Goal: Task Accomplishment & Management: Contribute content

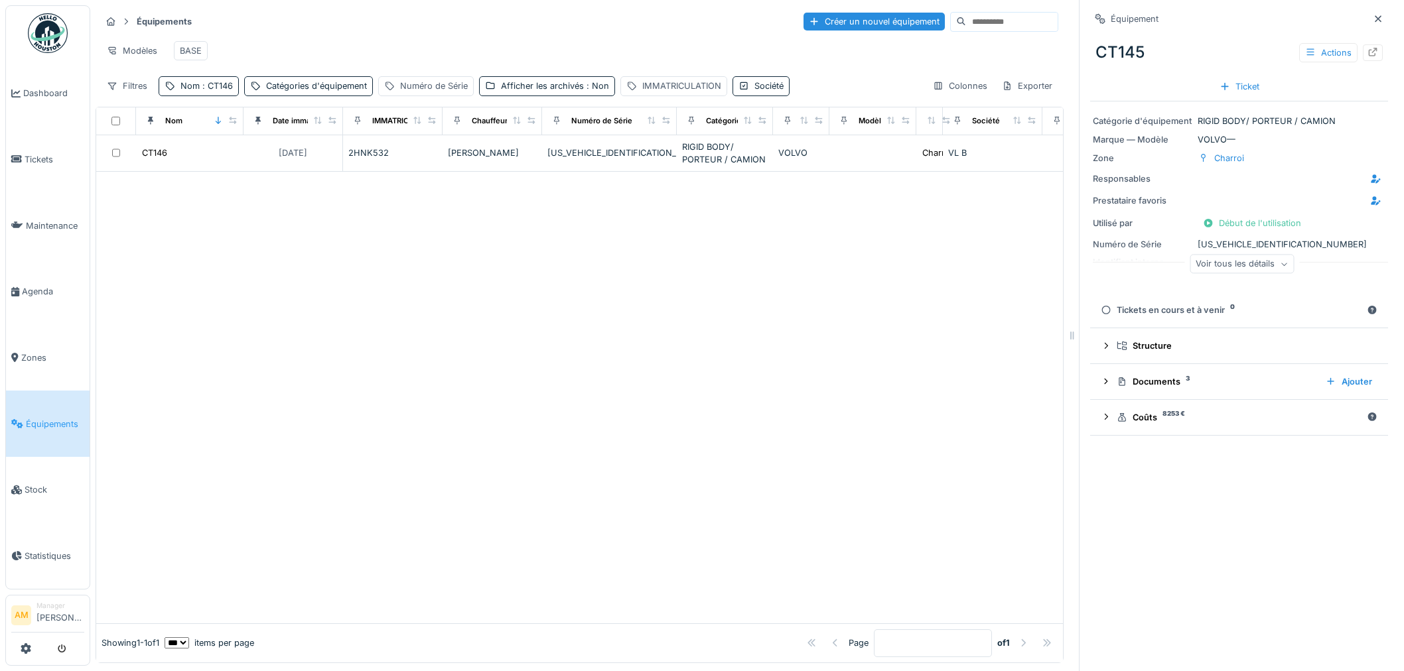
scroll to position [11, 0]
click at [214, 89] on span ": CT146" at bounding box center [216, 86] width 33 height 10
drag, startPoint x: 210, startPoint y: 149, endPoint x: 55, endPoint y: 143, distance: 155.4
click at [64, 151] on body "Dashboard Tickets Maintenance Agenda Zones Équipements Stock Statistiques AM Ma…" at bounding box center [702, 335] width 1404 height 671
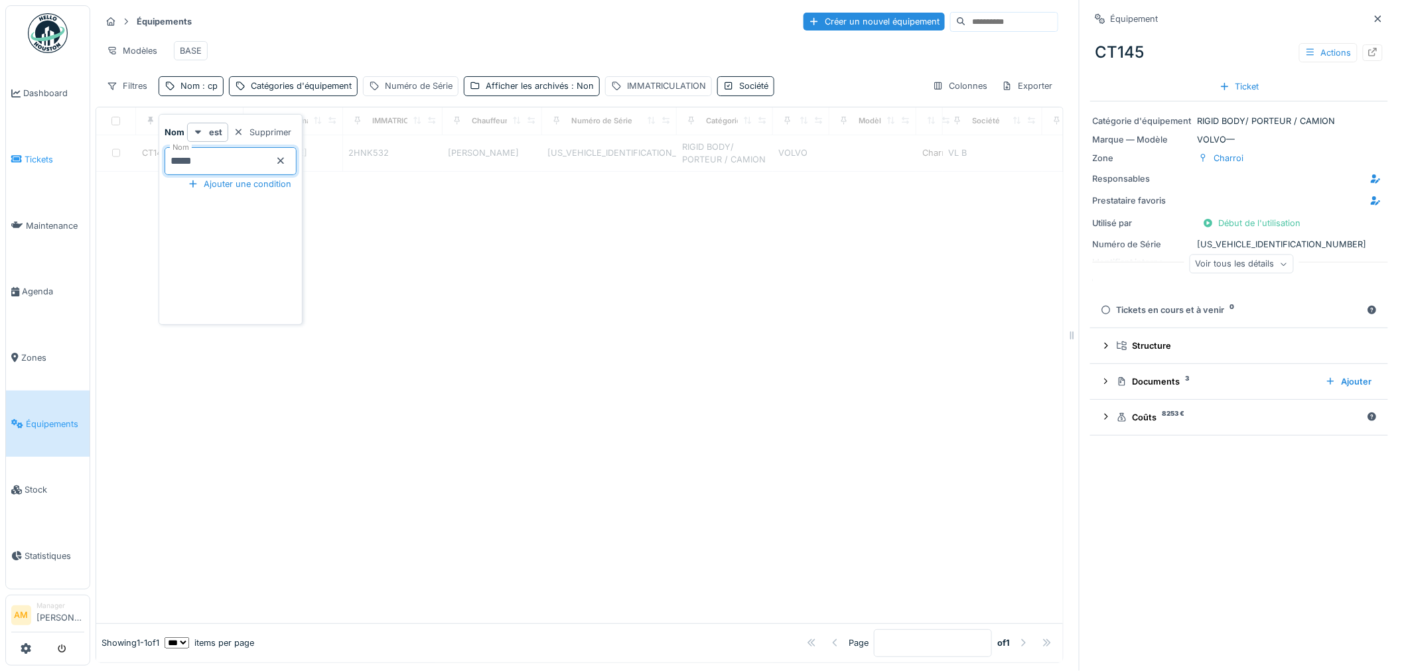
type input "*****"
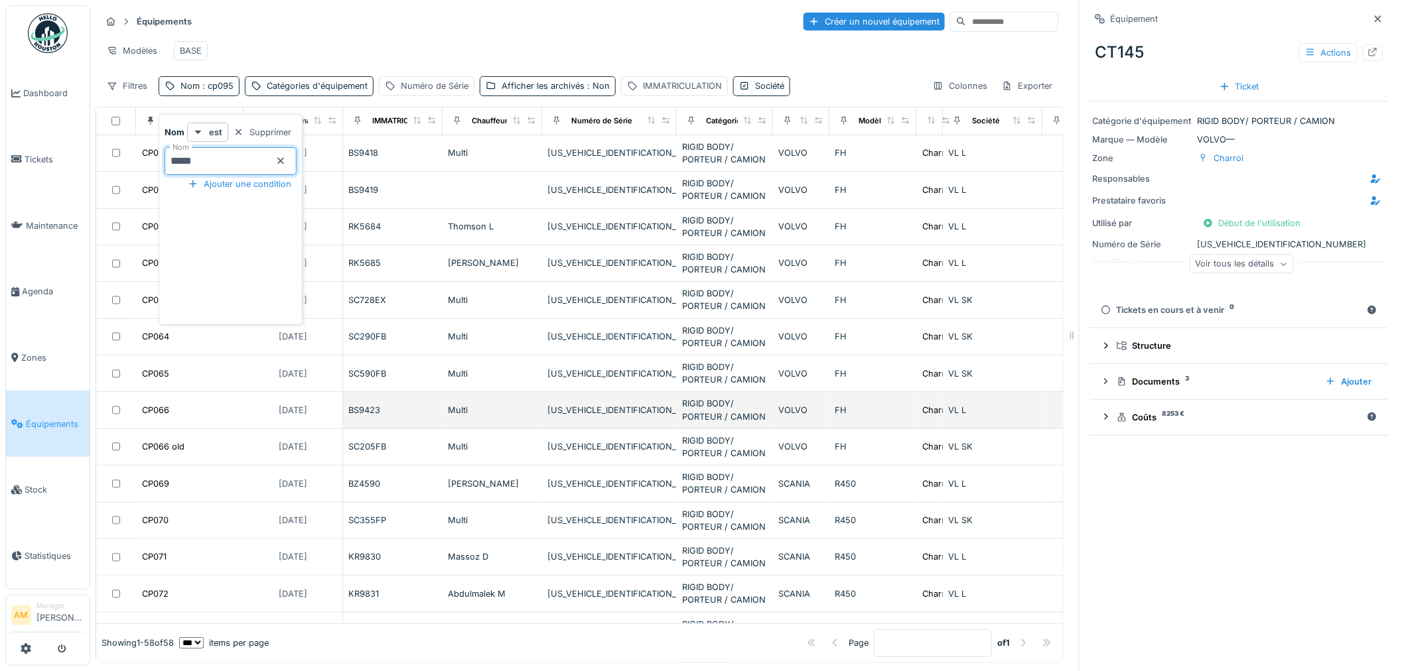
click at [767, 428] on td "RIGID BODY/ PORTEUR / CAMION" at bounding box center [725, 410] width 96 height 36
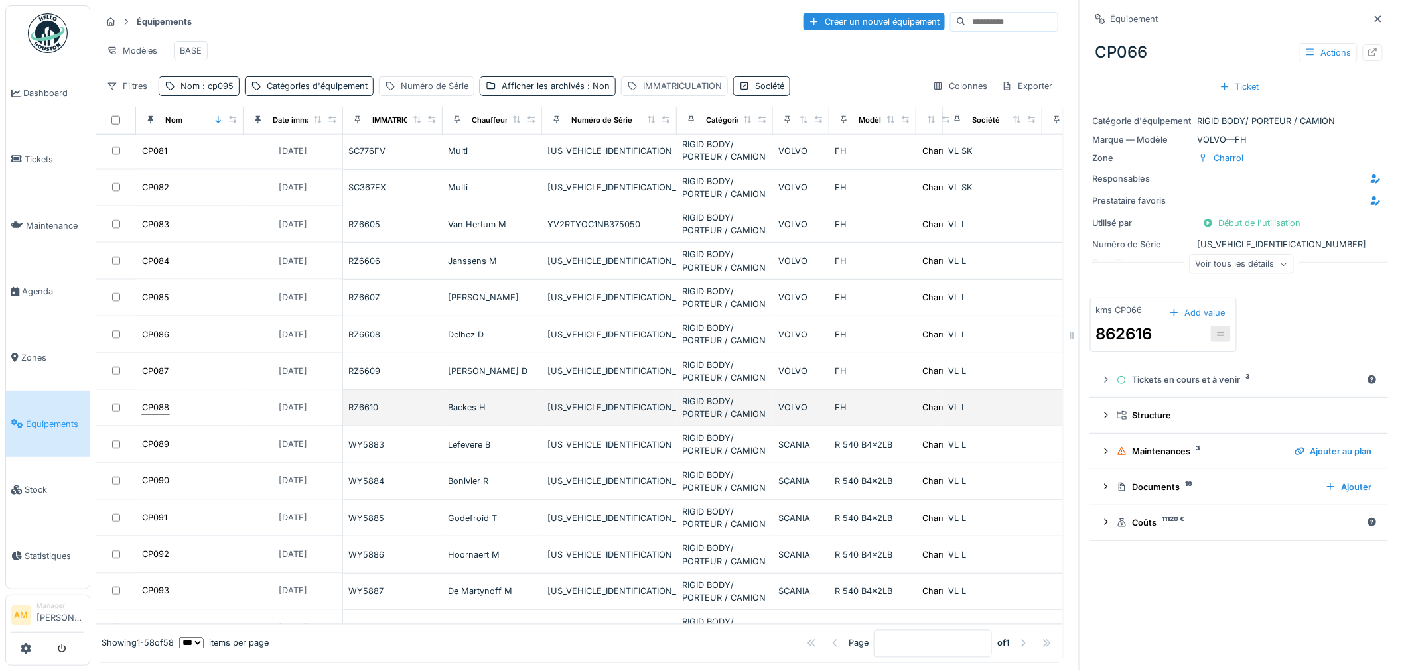
scroll to position [1031, 0]
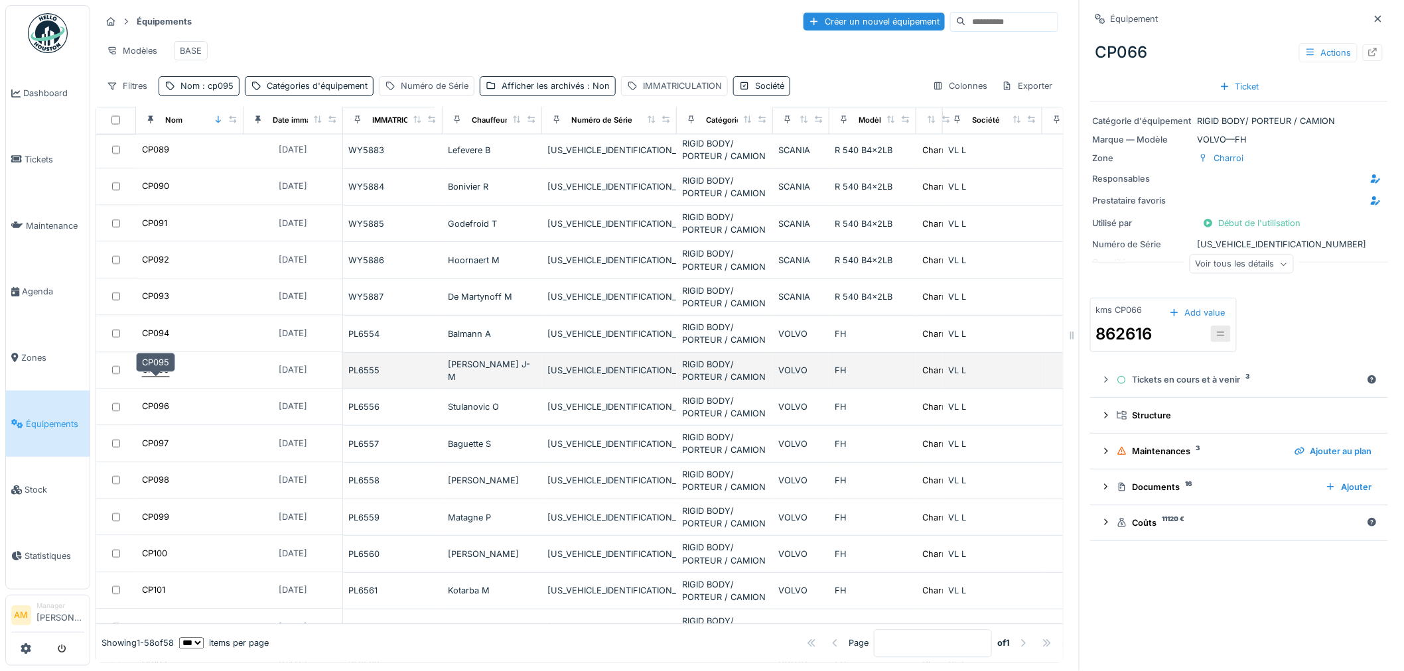
click at [163, 377] on div "CP095" at bounding box center [155, 370] width 27 height 13
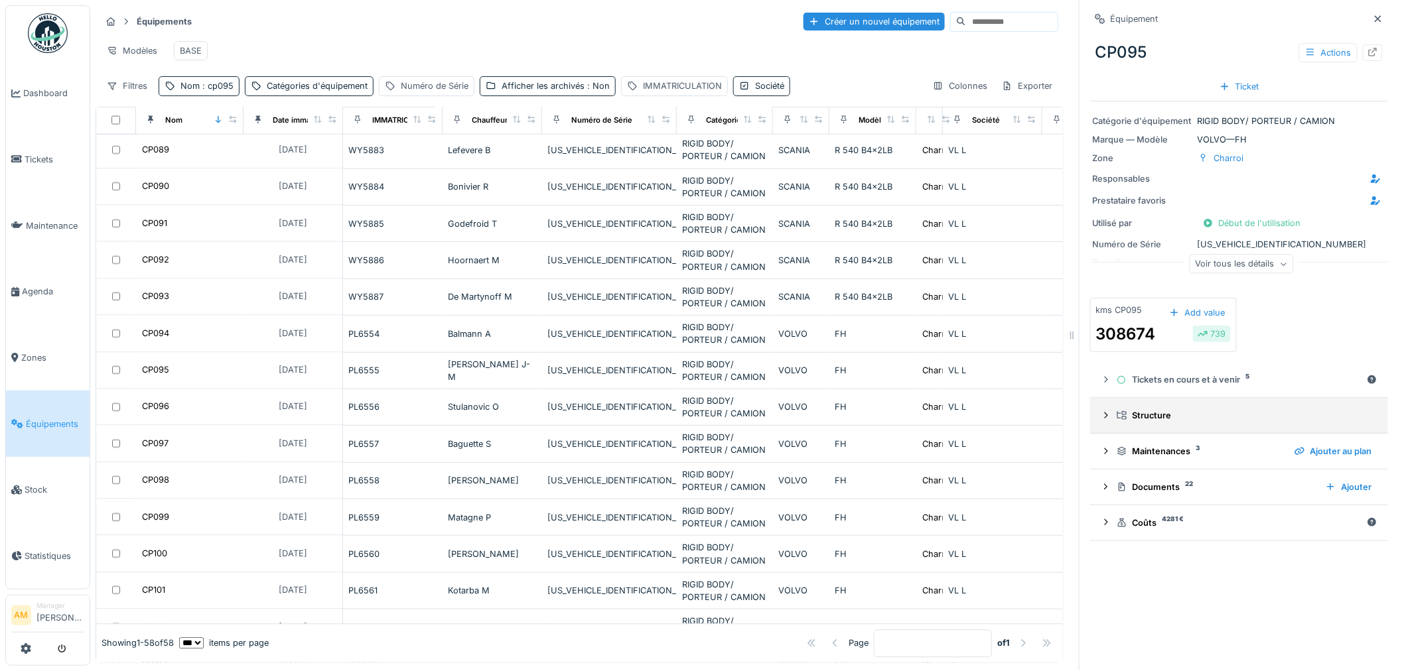
scroll to position [11, 0]
click at [1104, 484] on icon at bounding box center [1105, 487] width 3 height 6
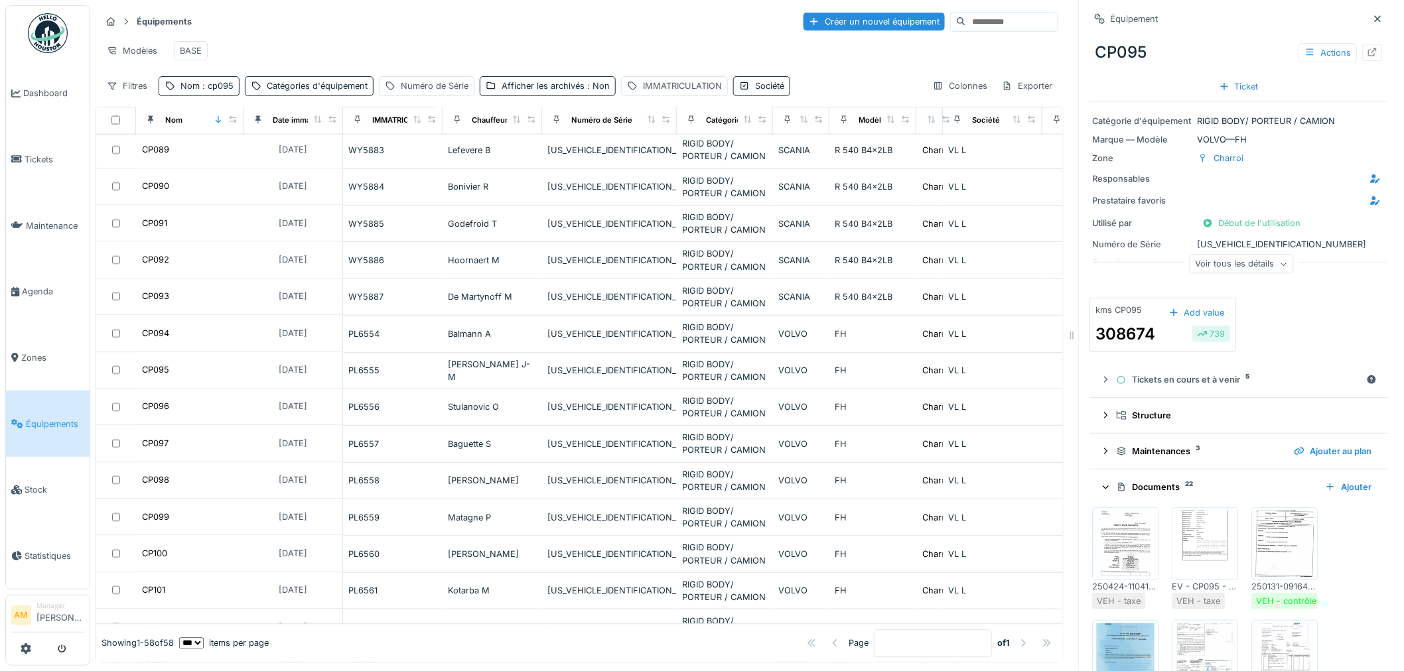
click at [1119, 531] on img at bounding box center [1126, 544] width 60 height 66
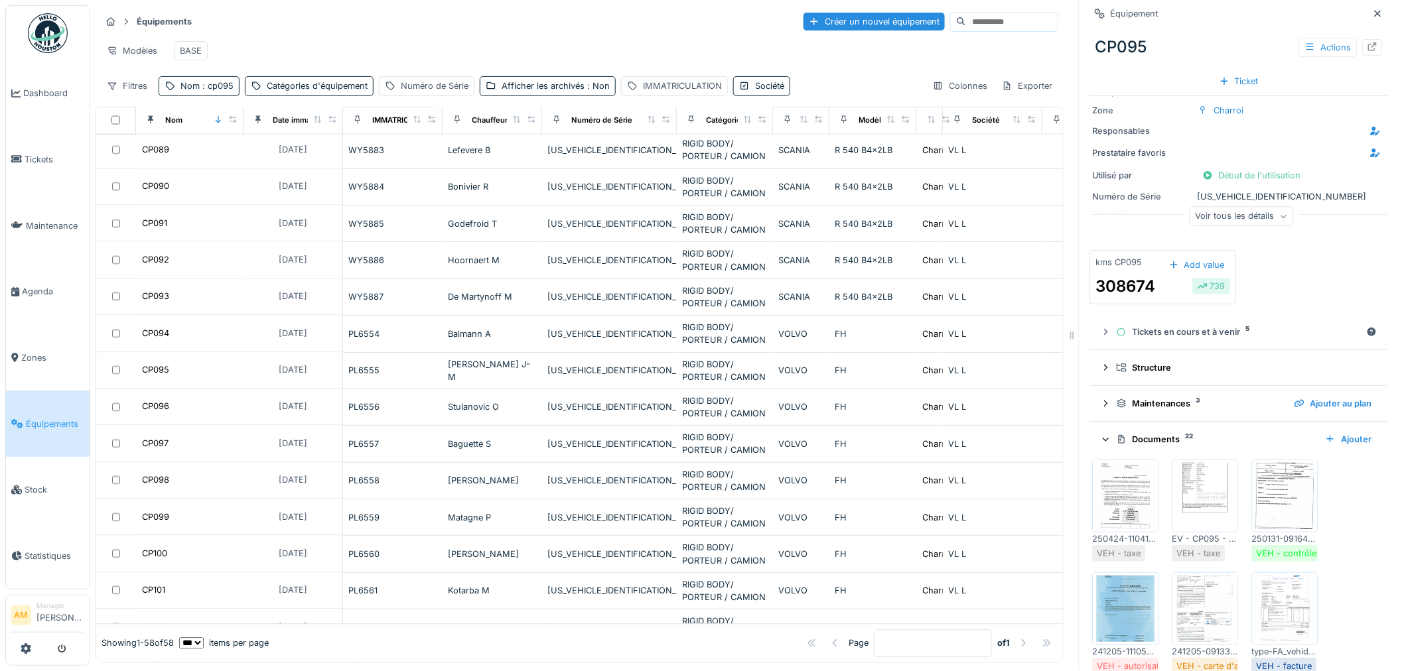
scroll to position [74, 0]
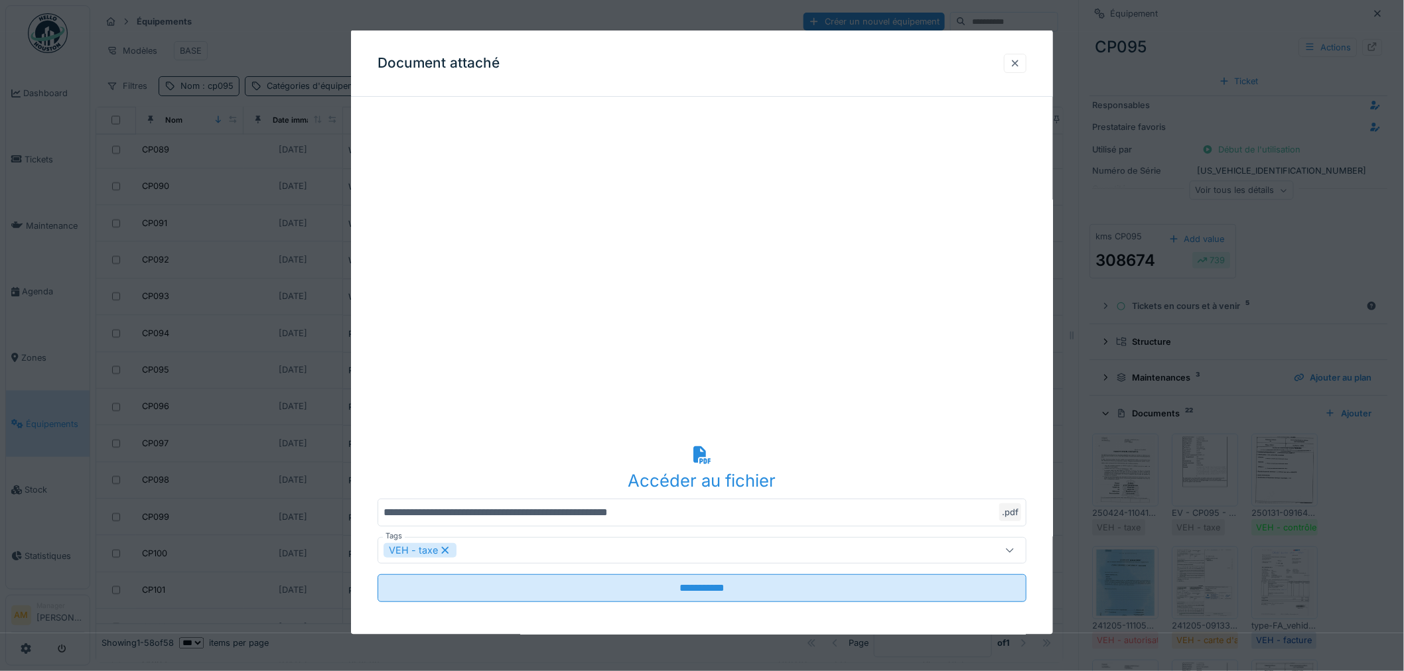
click at [1026, 66] on div at bounding box center [1015, 62] width 23 height 19
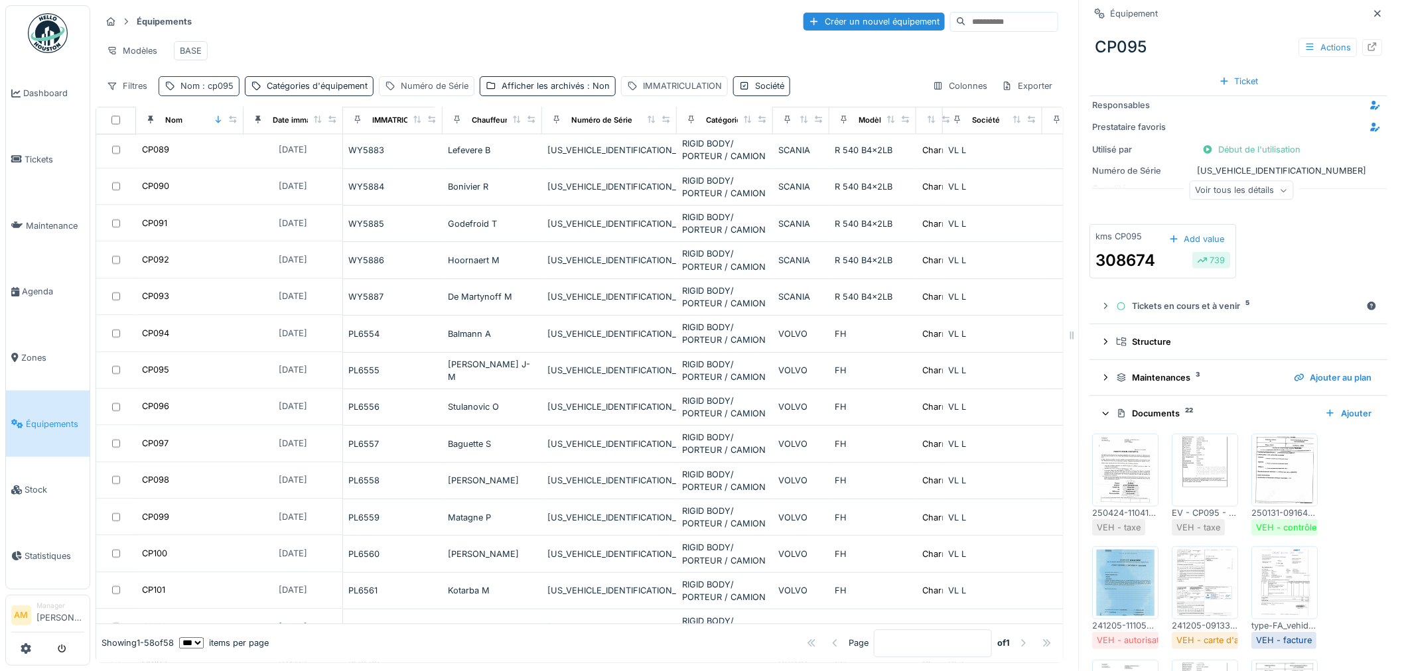
click at [194, 92] on div "Nom : cp095" at bounding box center [206, 86] width 53 height 13
drag, startPoint x: 195, startPoint y: 153, endPoint x: 36, endPoint y: 117, distance: 163.3
click at [74, 131] on body "Dashboard Tickets Maintenance Agenda Zones Équipements Stock Statistiques AM Ma…" at bounding box center [702, 335] width 1404 height 671
type input "*****"
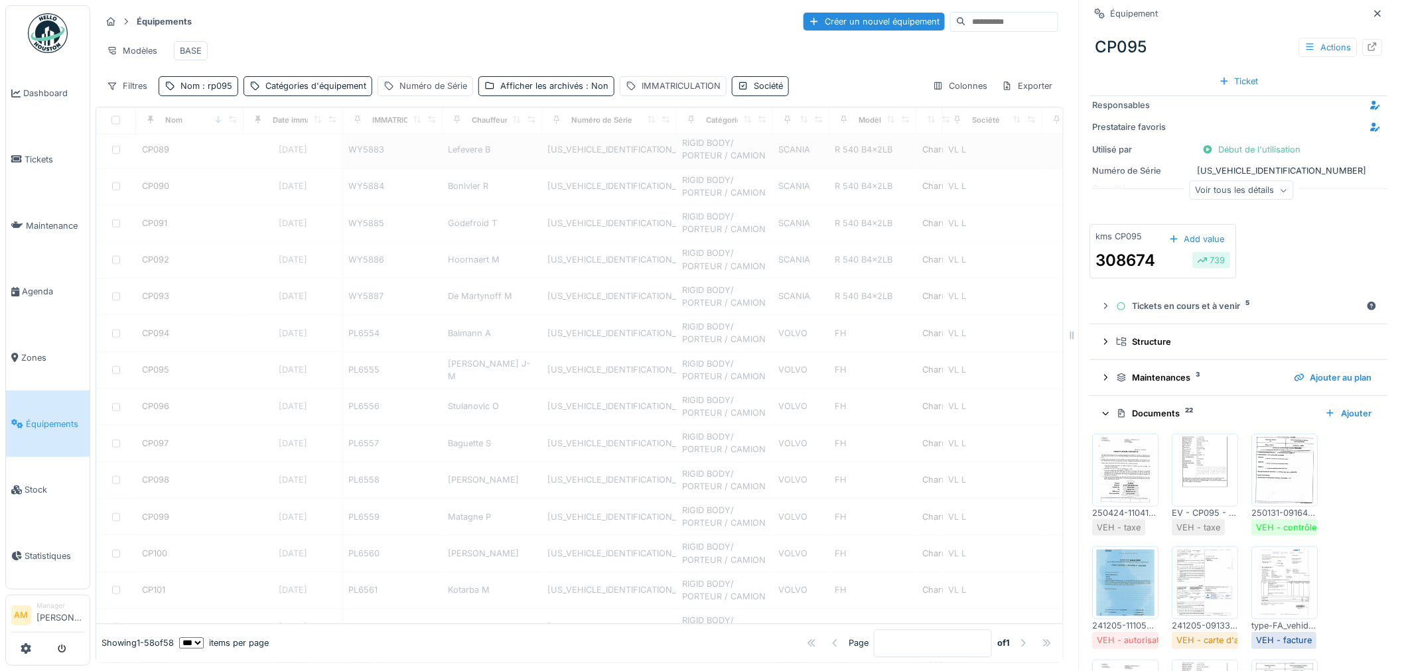
scroll to position [0, 0]
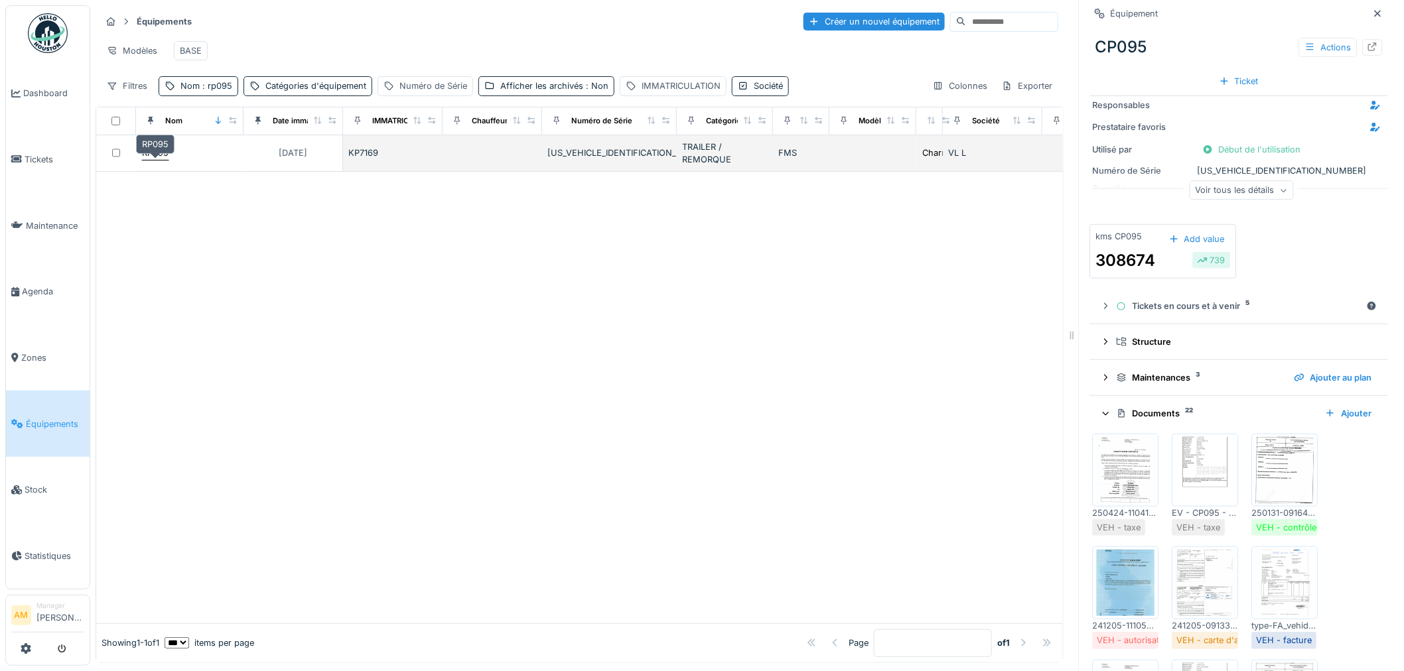
click at [161, 155] on div "RP095" at bounding box center [155, 153] width 27 height 13
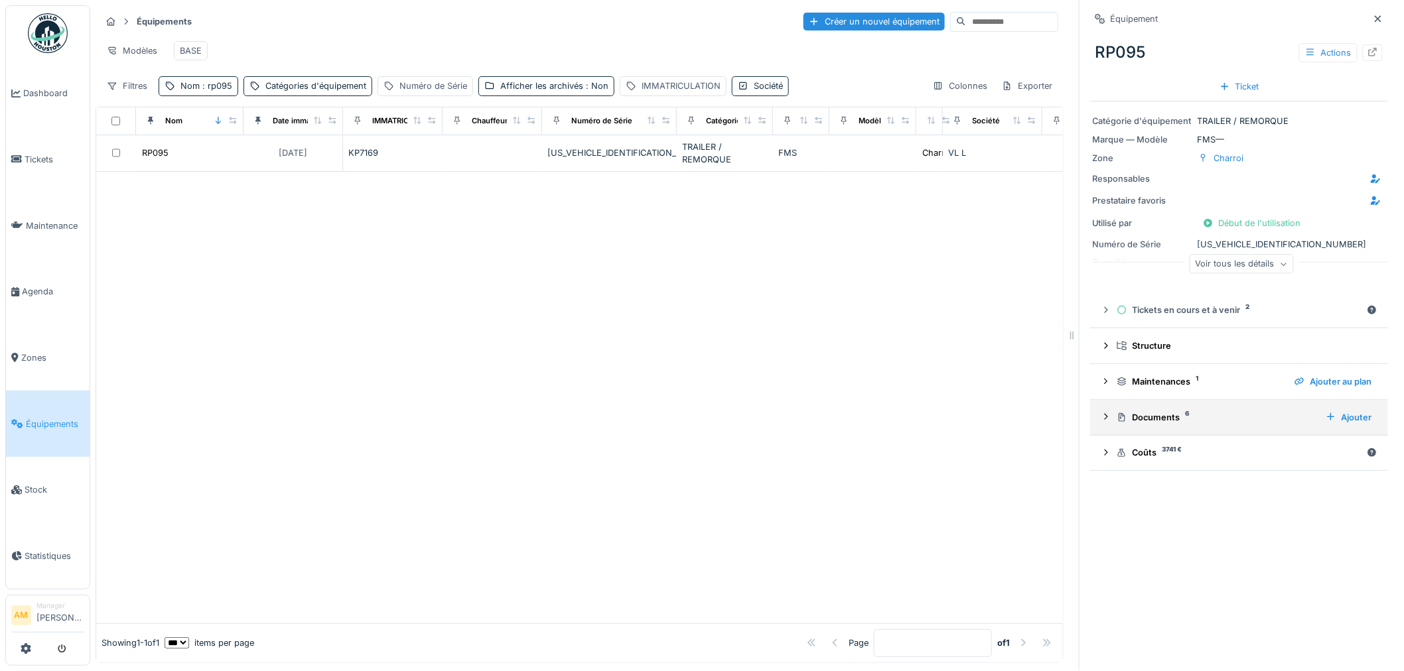
click at [1138, 411] on div "Documents 6" at bounding box center [1215, 417] width 198 height 13
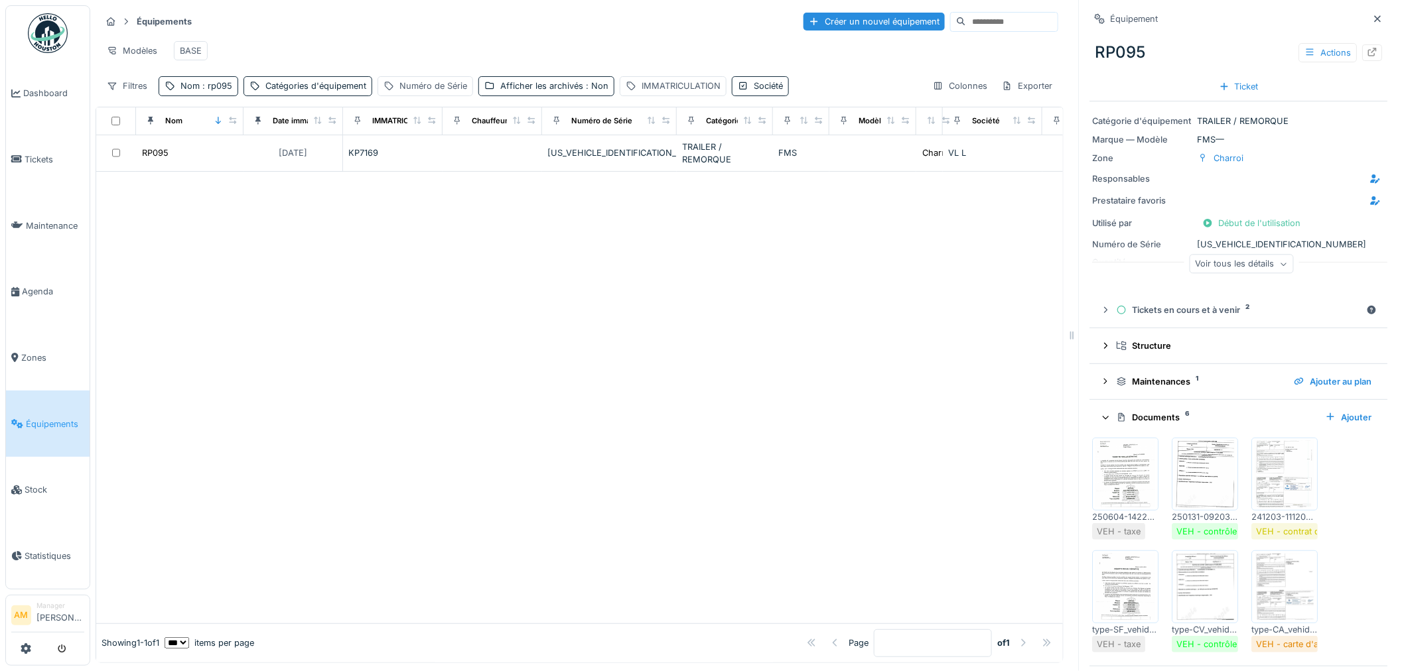
click at [1126, 472] on img at bounding box center [1126, 474] width 60 height 66
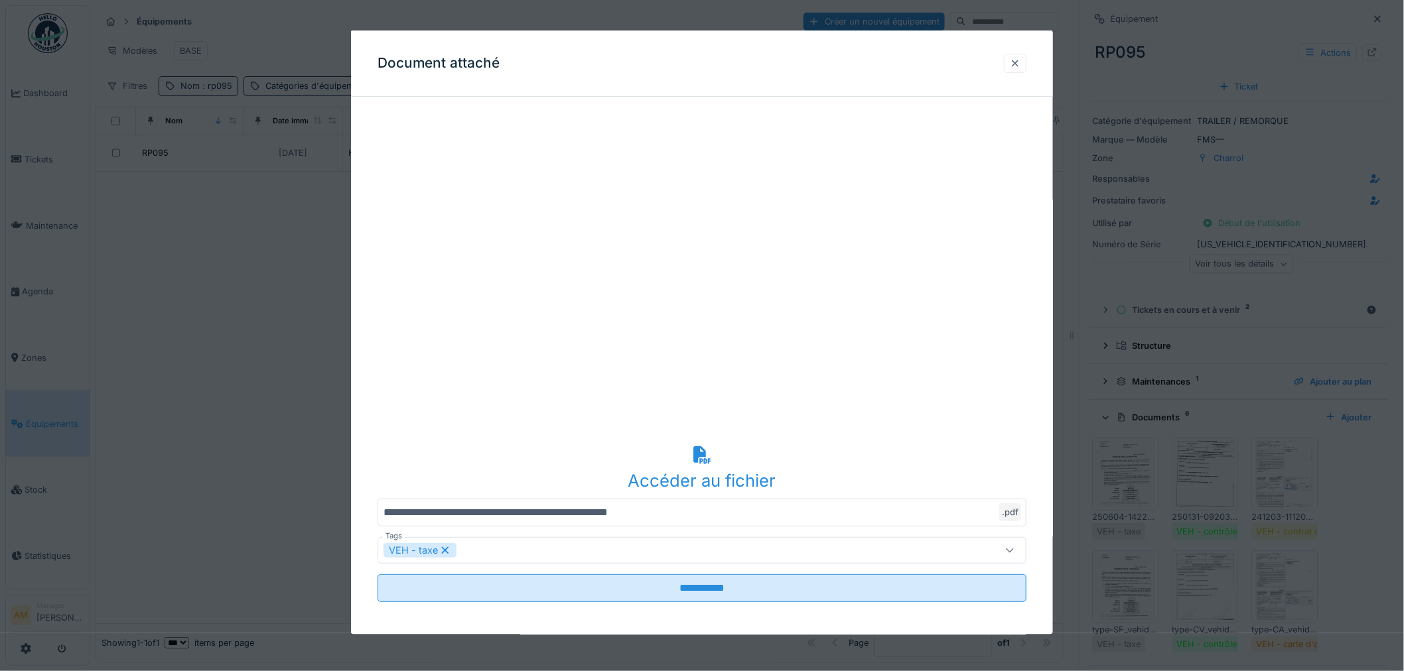
click at [1026, 63] on div at bounding box center [1015, 62] width 23 height 19
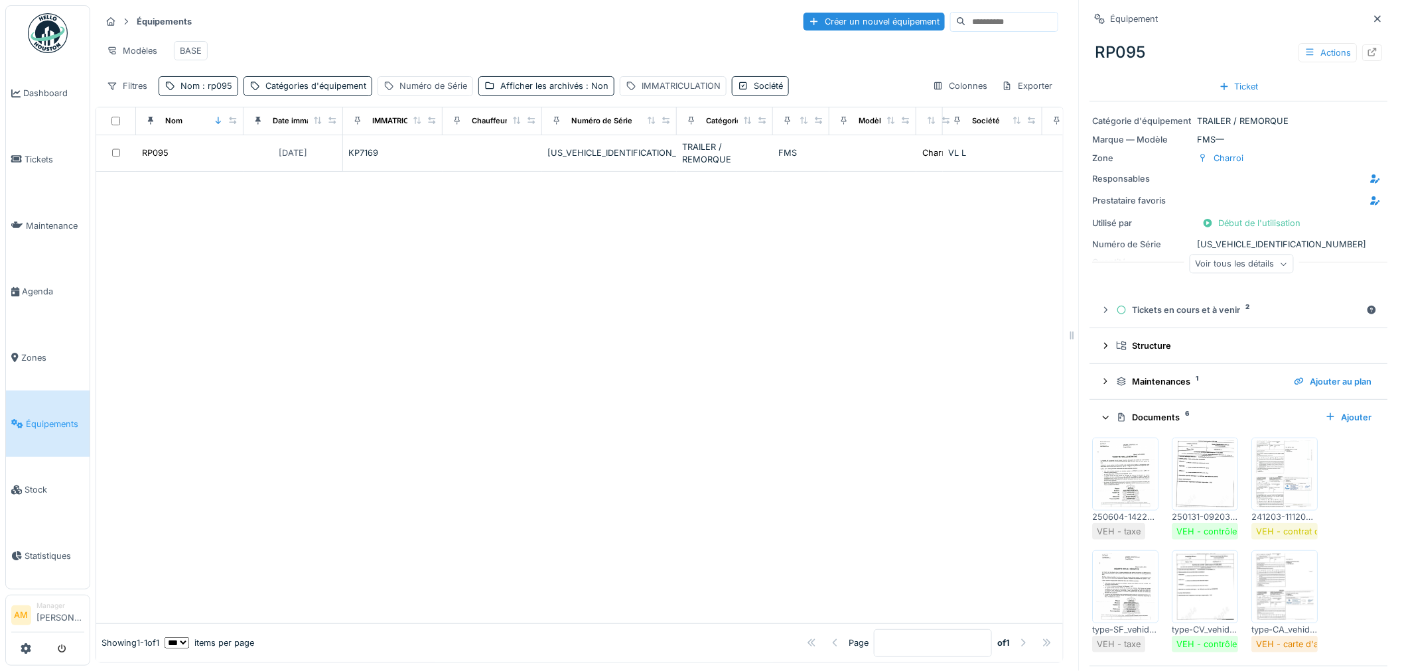
click at [516, 193] on div at bounding box center [579, 398] width 966 height 452
click at [525, 367] on div at bounding box center [579, 398] width 966 height 452
click at [443, 336] on div at bounding box center [579, 398] width 966 height 452
click at [675, 280] on div at bounding box center [579, 398] width 966 height 452
click at [216, 81] on span ": rp095" at bounding box center [216, 86] width 33 height 10
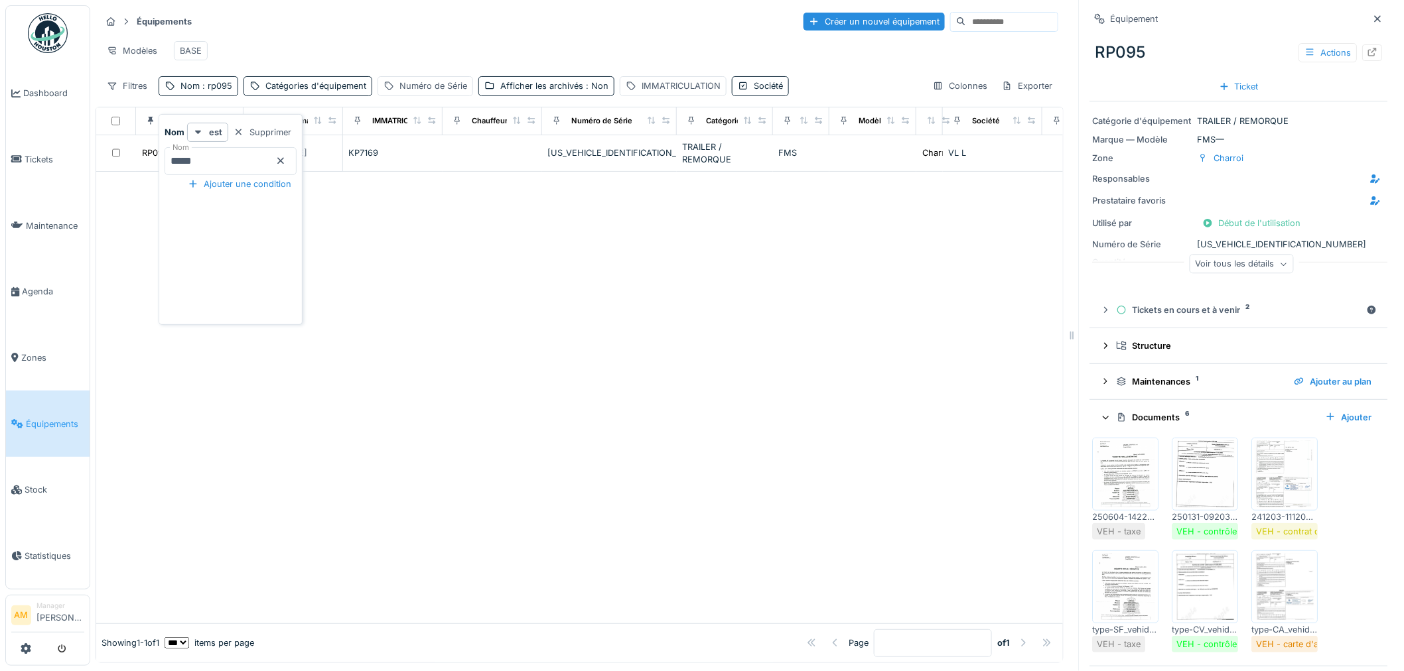
drag, startPoint x: 217, startPoint y: 147, endPoint x: -50, endPoint y: 151, distance: 267.3
click at [0, 151] on html "Dashboard Tickets Maintenance Agenda Zones Équipements Stock Statistiques AM Ma…" at bounding box center [702, 335] width 1404 height 671
drag, startPoint x: 224, startPoint y: 149, endPoint x: 186, endPoint y: 149, distance: 37.8
click at [186, 149] on input "*****" at bounding box center [230, 161] width 132 height 28
type input "*****"
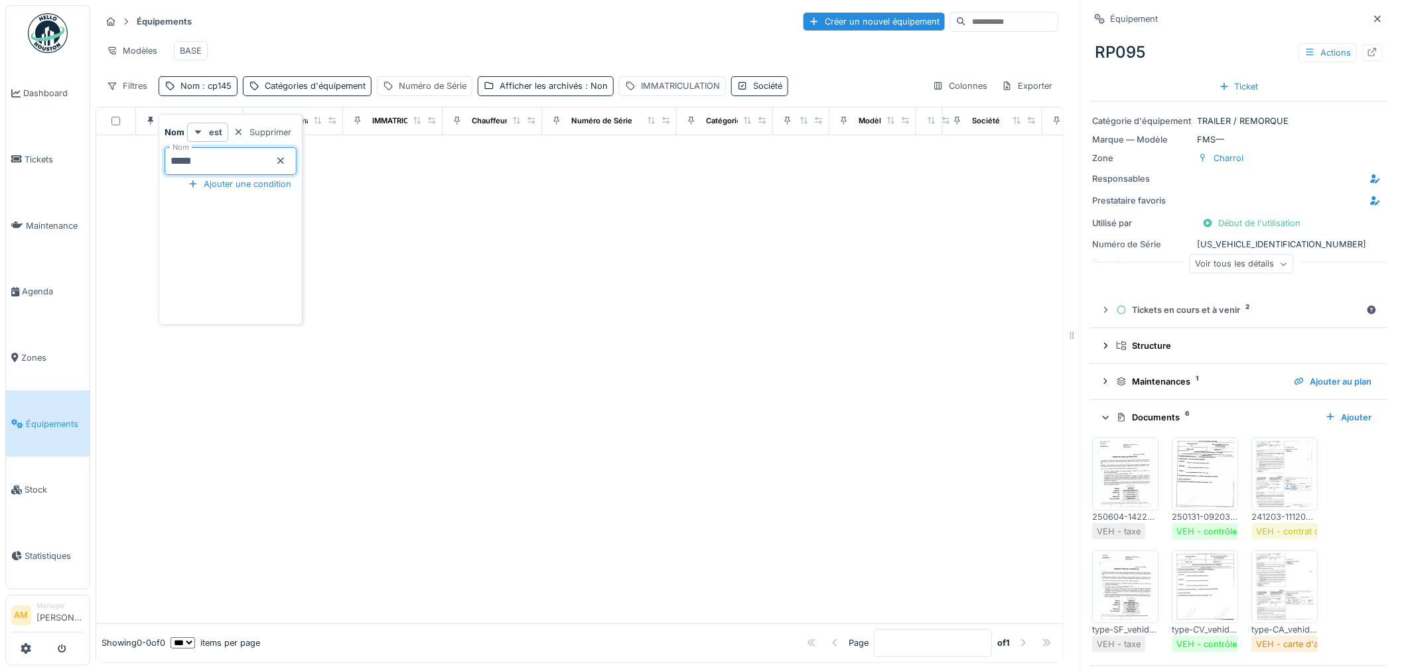
click at [466, 354] on div at bounding box center [579, 379] width 966 height 488
click at [222, 78] on div "Nom : cp145" at bounding box center [198, 85] width 79 height 19
drag, startPoint x: 212, startPoint y: 153, endPoint x: 206, endPoint y: 155, distance: 6.8
click at [207, 155] on input "*****" at bounding box center [230, 161] width 132 height 28
drag, startPoint x: 170, startPoint y: 149, endPoint x: 140, endPoint y: 144, distance: 30.9
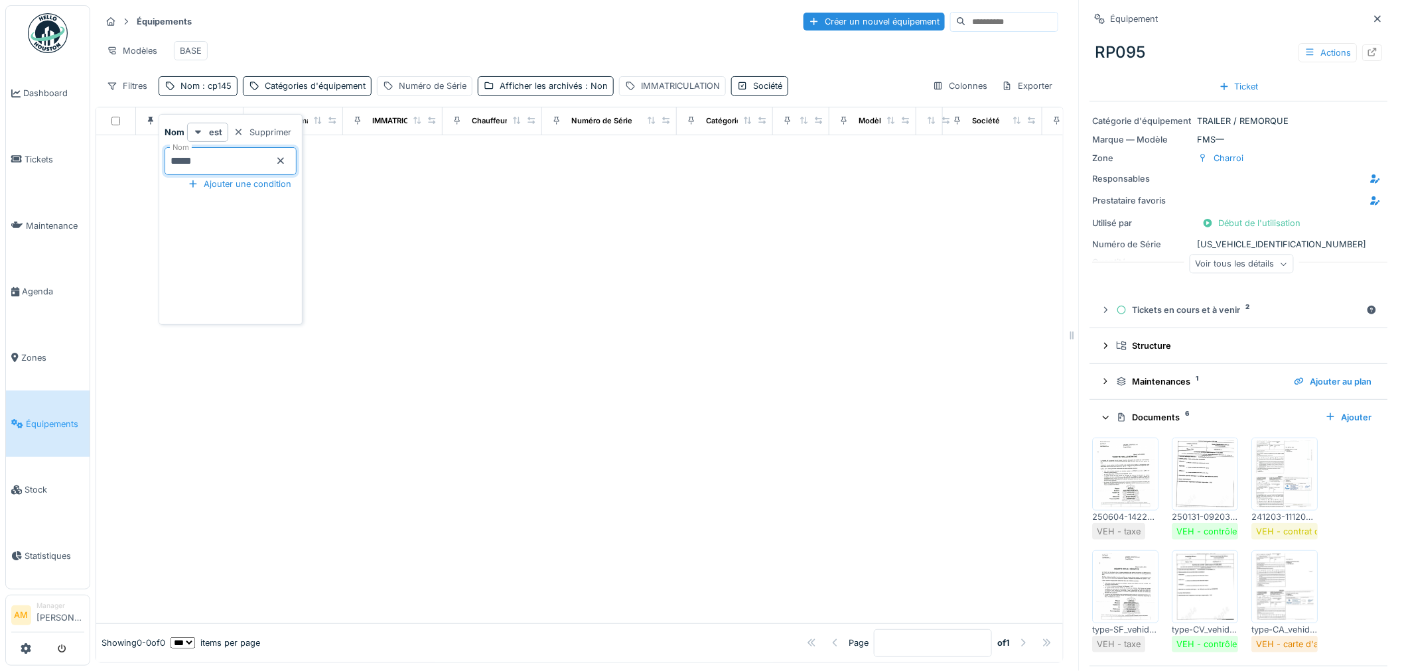
click at [147, 145] on body "Dashboard Tickets Maintenance Agenda Zones Équipements Stock Statistiques AM Ma…" at bounding box center [702, 335] width 1404 height 671
type input "*****"
click at [395, 207] on div at bounding box center [579, 398] width 966 height 452
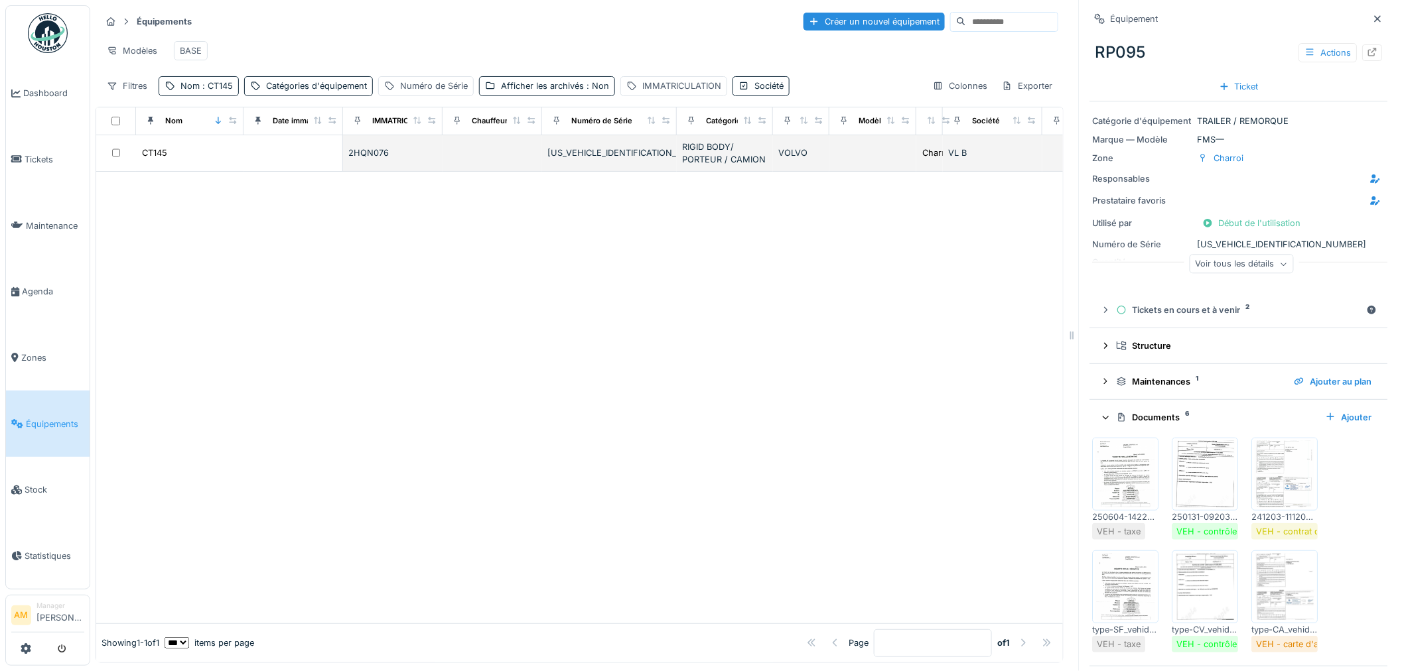
click at [339, 153] on td at bounding box center [292, 153] width 99 height 36
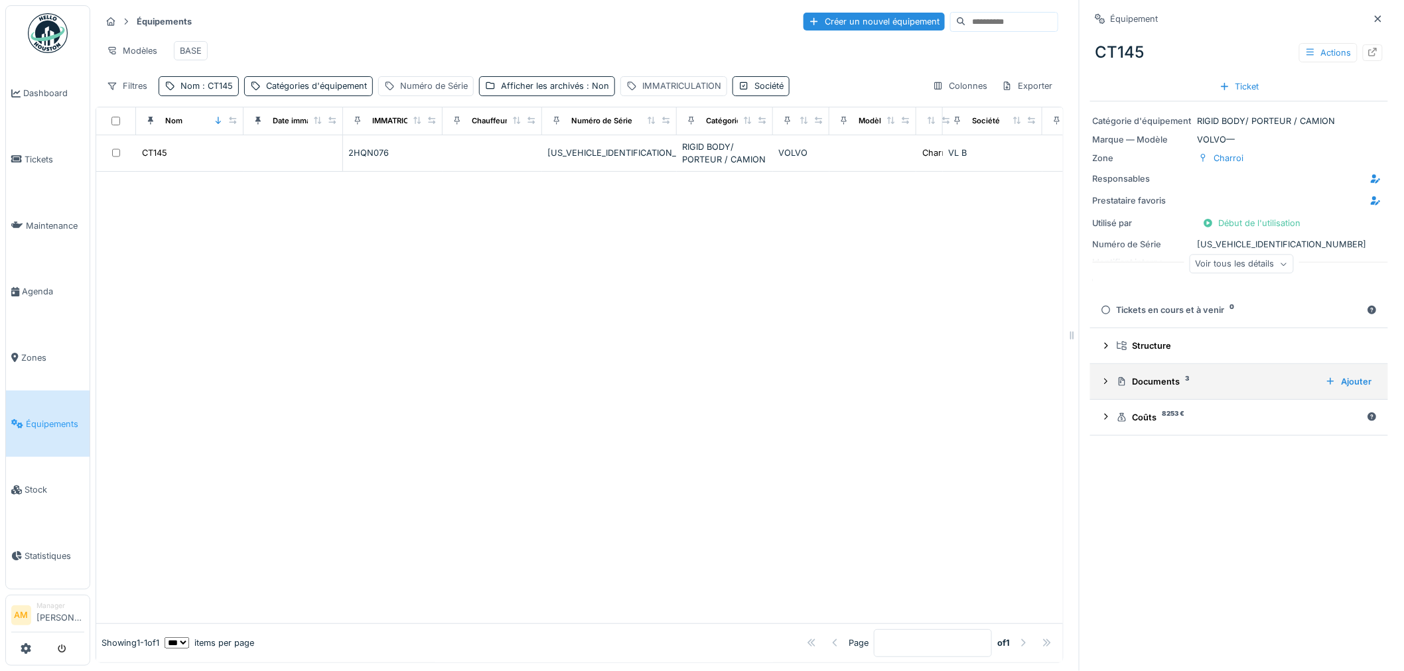
click at [1222, 375] on div "Documents 3" at bounding box center [1215, 381] width 198 height 13
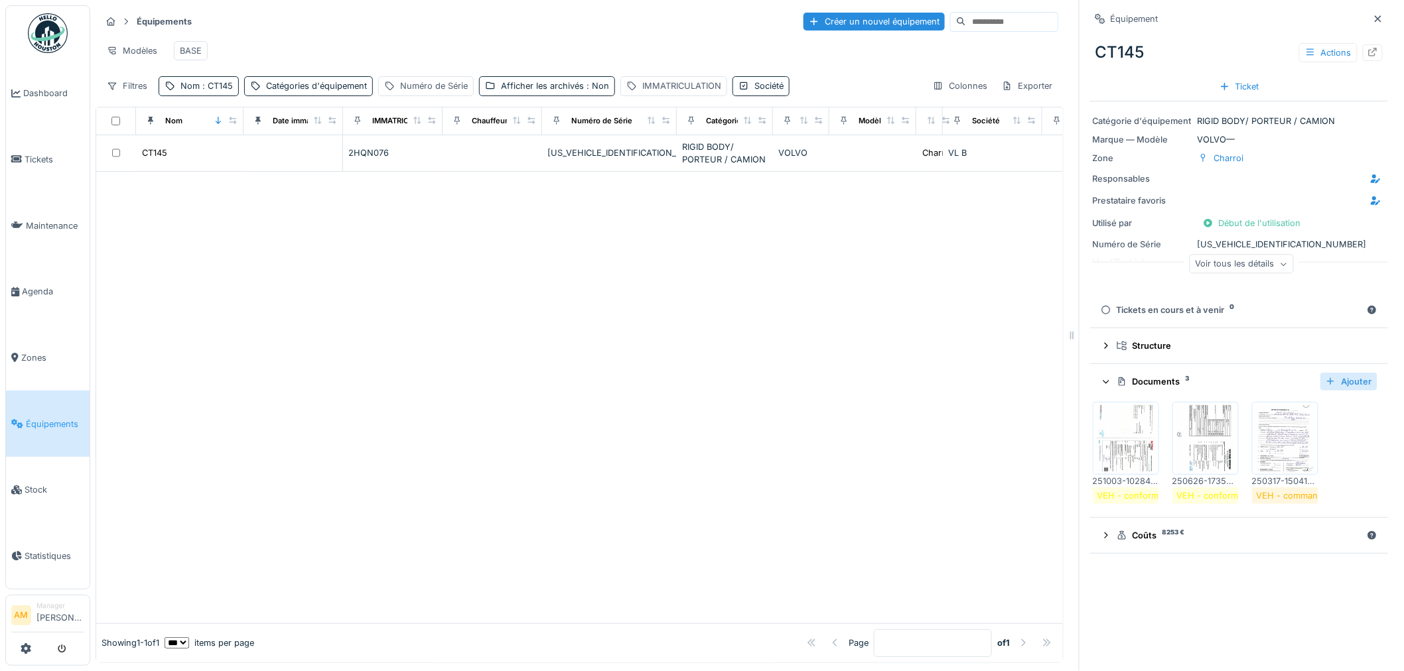
click at [1334, 373] on div "Ajouter" at bounding box center [1348, 382] width 57 height 18
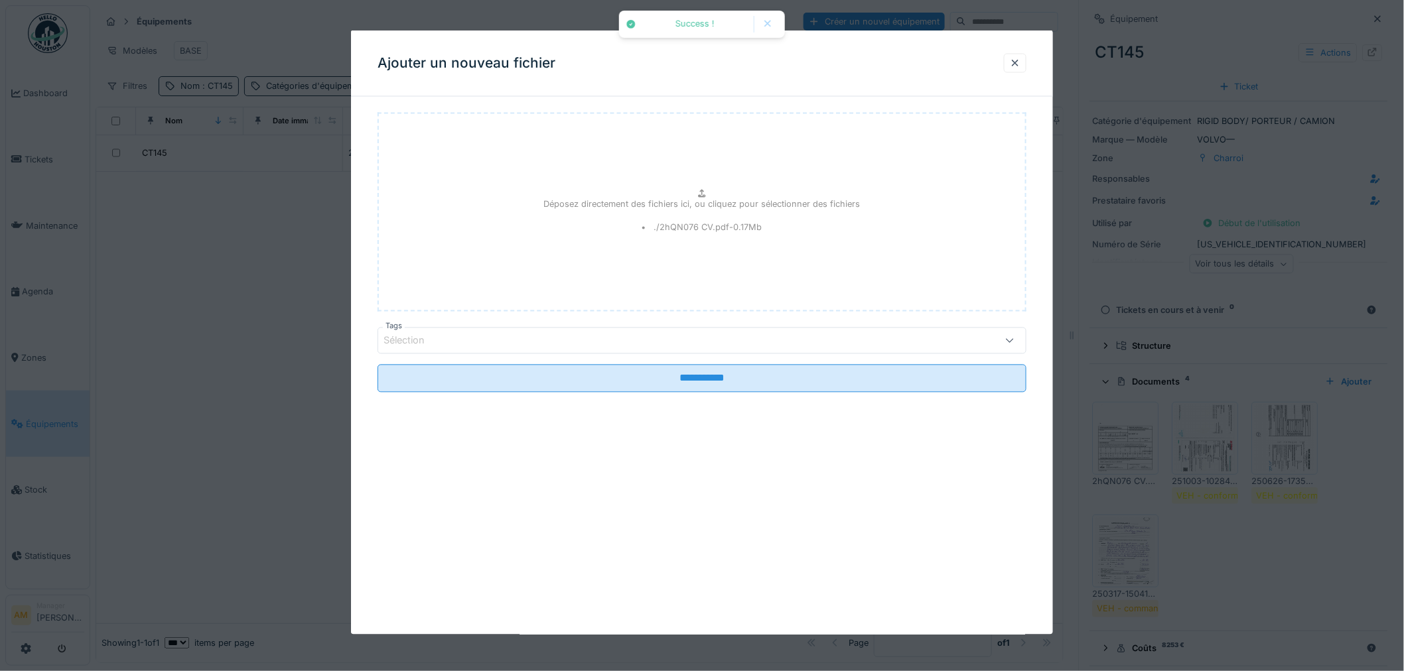
click at [529, 339] on div "Sélection" at bounding box center [664, 341] width 562 height 15
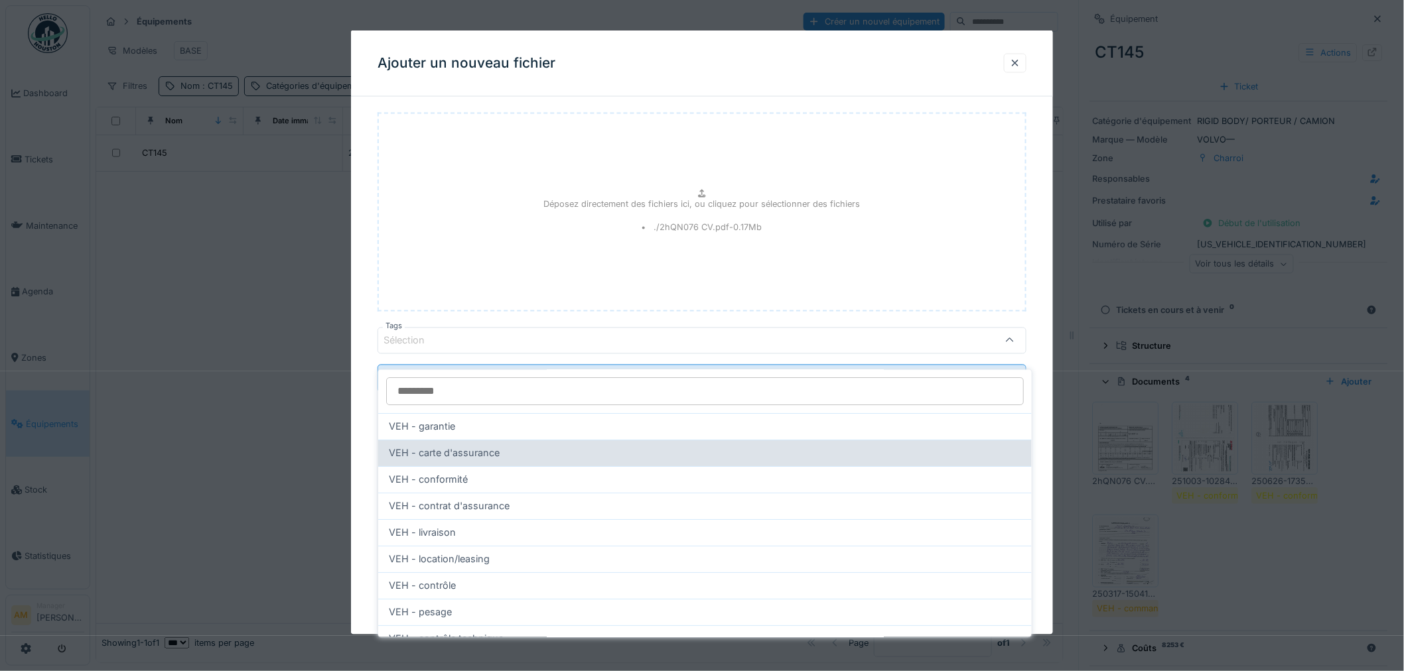
click at [569, 446] on div "VEH - carte d'assurance" at bounding box center [705, 453] width 632 height 15
type input "**"
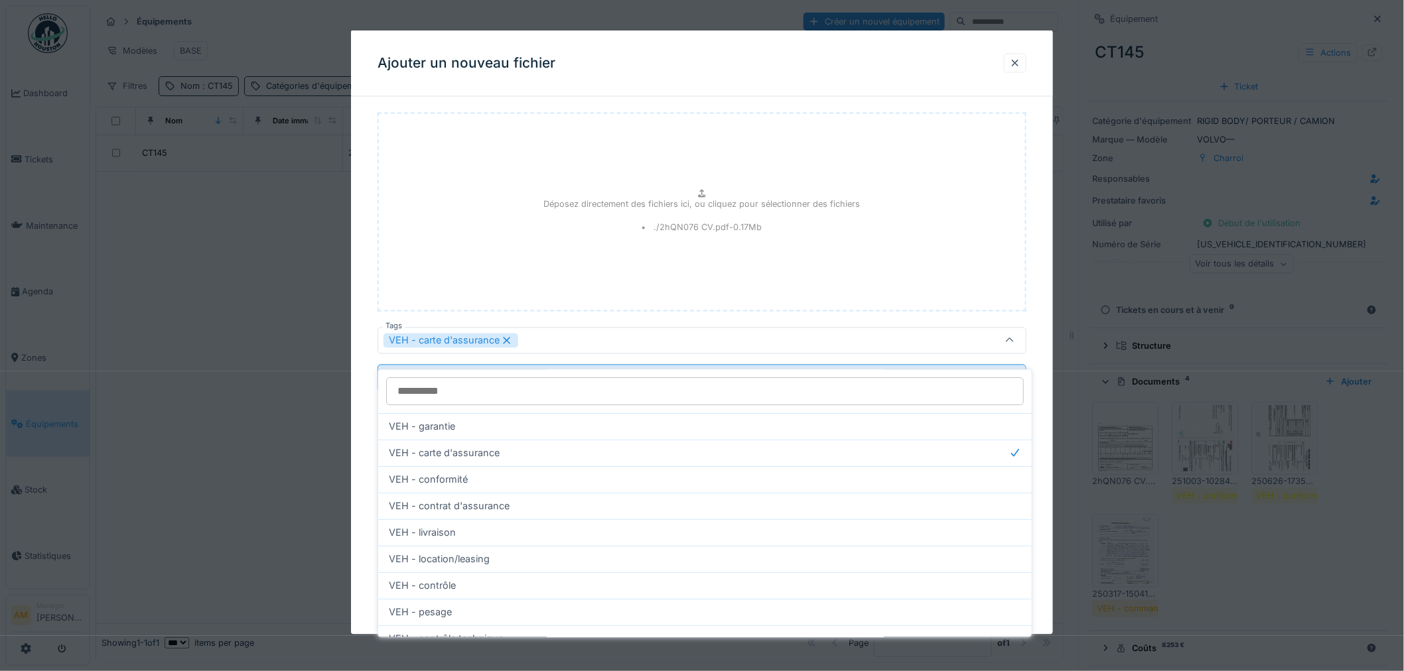
click at [533, 284] on div "Déposez directement des fichiers ici, ou cliquez pour sélectionner des fichiers…" at bounding box center [701, 212] width 649 height 199
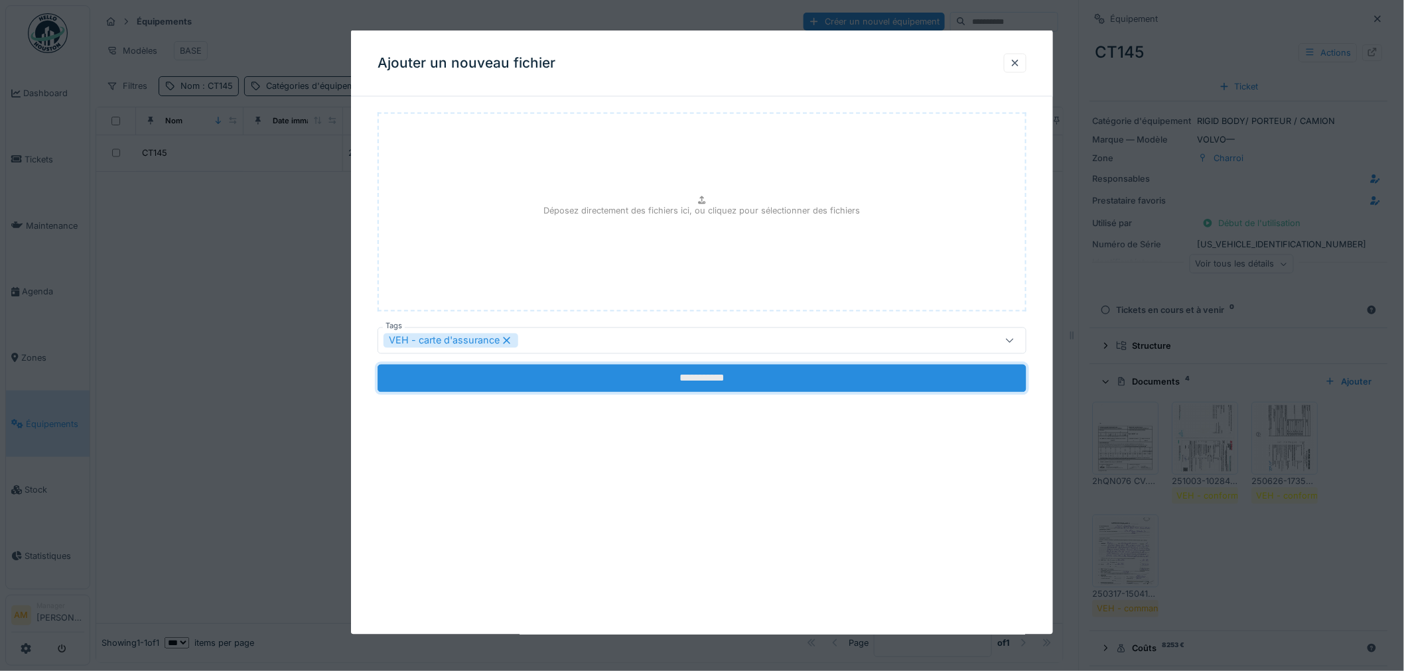
click at [680, 381] on input "**********" at bounding box center [701, 379] width 649 height 28
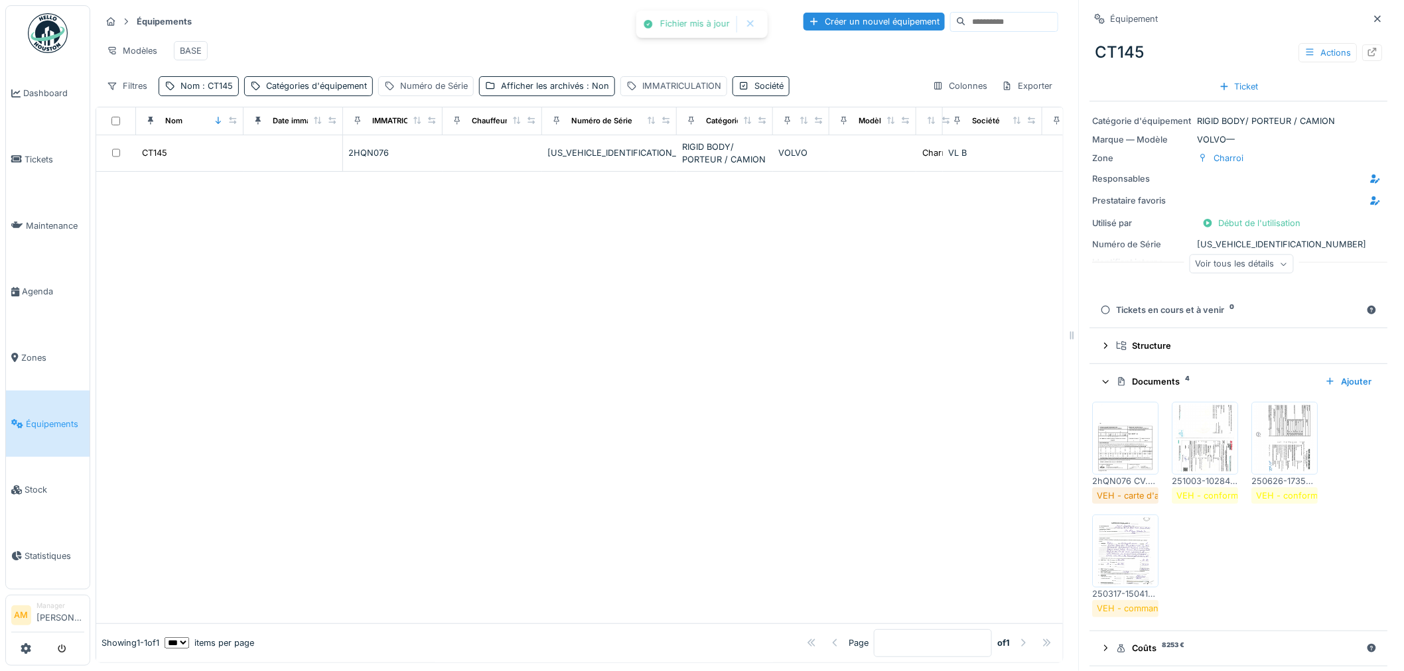
click at [680, 381] on div at bounding box center [579, 398] width 966 height 452
click at [1250, 558] on div "2hQN076 CV.pdf VEH - carte d'assurance 251003-102845-AMI-CT145-78 scan_HS_charr…" at bounding box center [1238, 510] width 293 height 226
click at [1339, 373] on div "Ajouter" at bounding box center [1348, 382] width 57 height 18
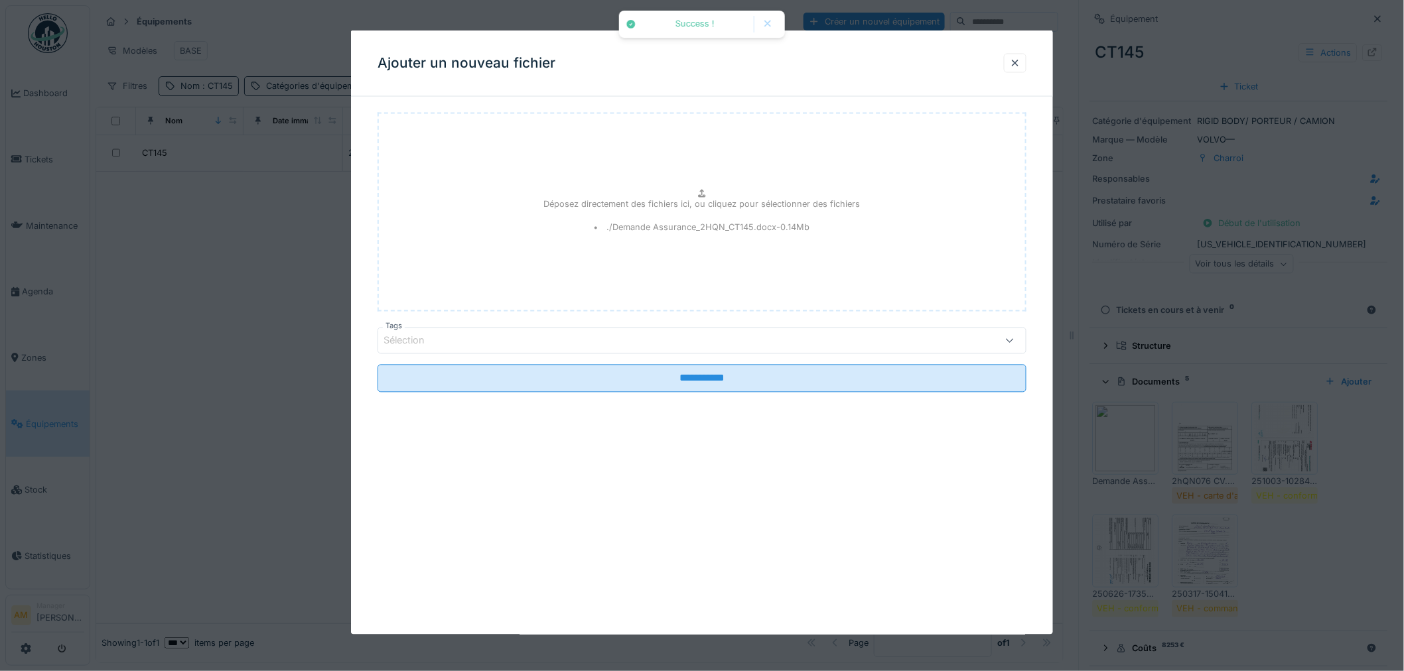
click at [523, 346] on div "Sélection" at bounding box center [664, 341] width 562 height 15
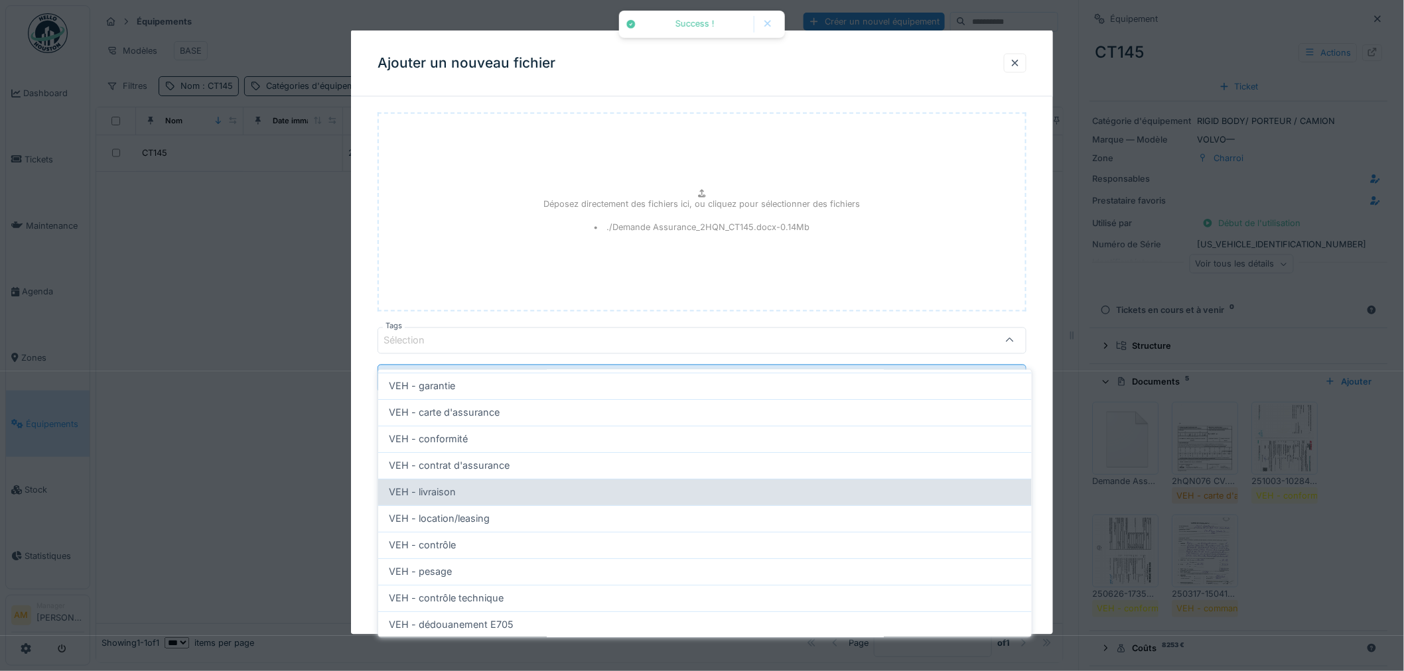
scroll to position [74, 0]
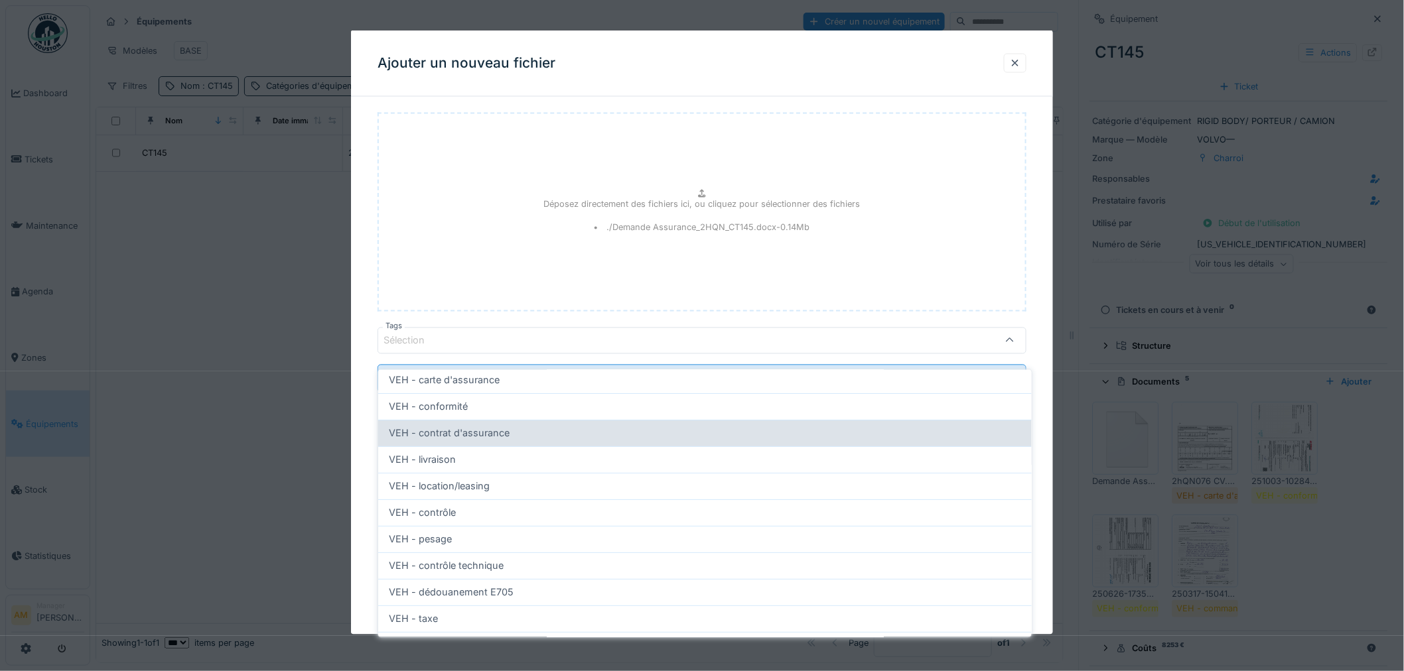
click at [534, 426] on div "VEH - contrat d'assurance" at bounding box center [705, 433] width 632 height 15
type input "**"
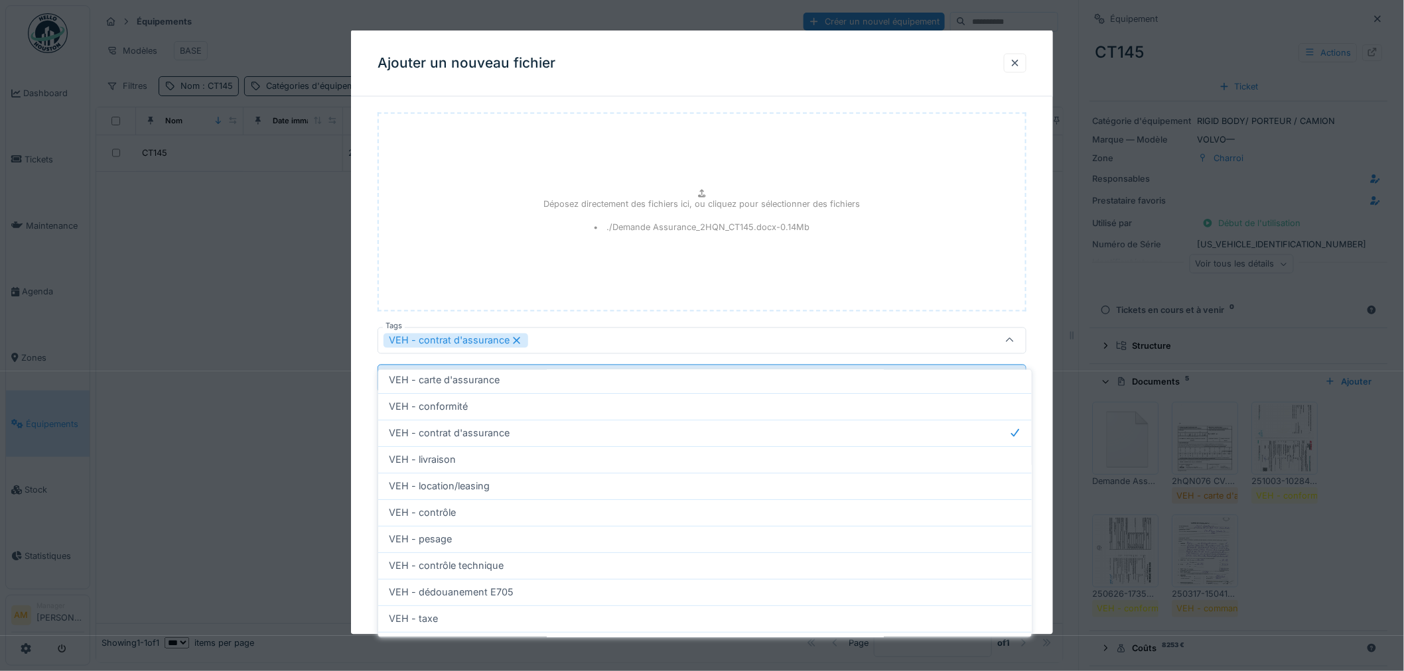
click at [426, 237] on div "Déposez directement des fichiers ici, ou cliquez pour sélectionner des fichiers…" at bounding box center [701, 212] width 649 height 199
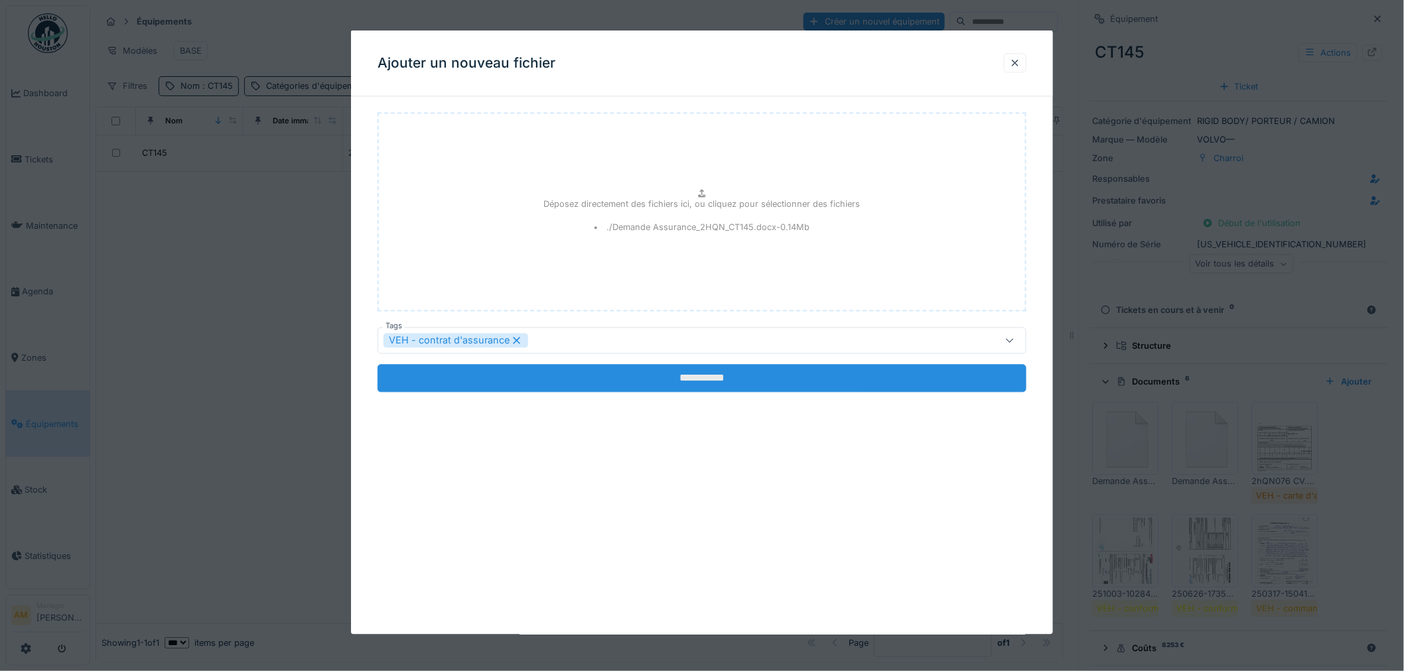
click at [660, 385] on input "**********" at bounding box center [701, 379] width 649 height 28
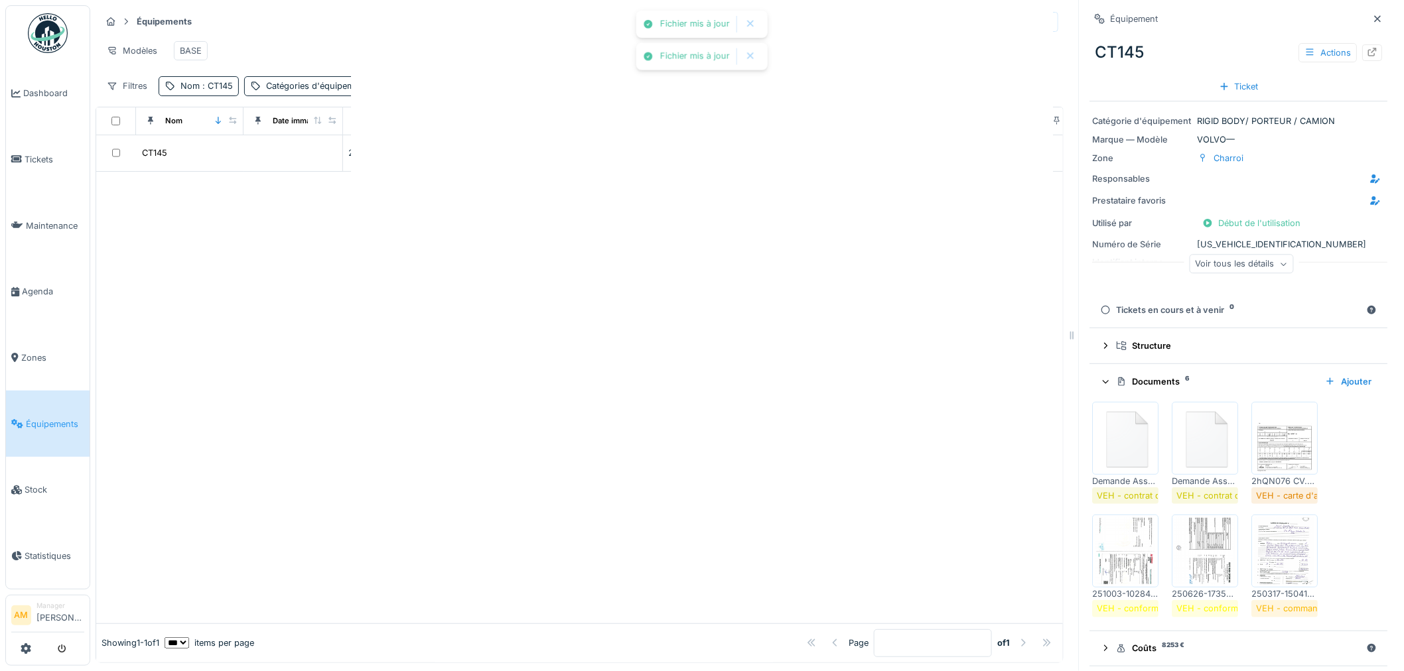
click at [661, 379] on div at bounding box center [702, 335] width 1404 height 671
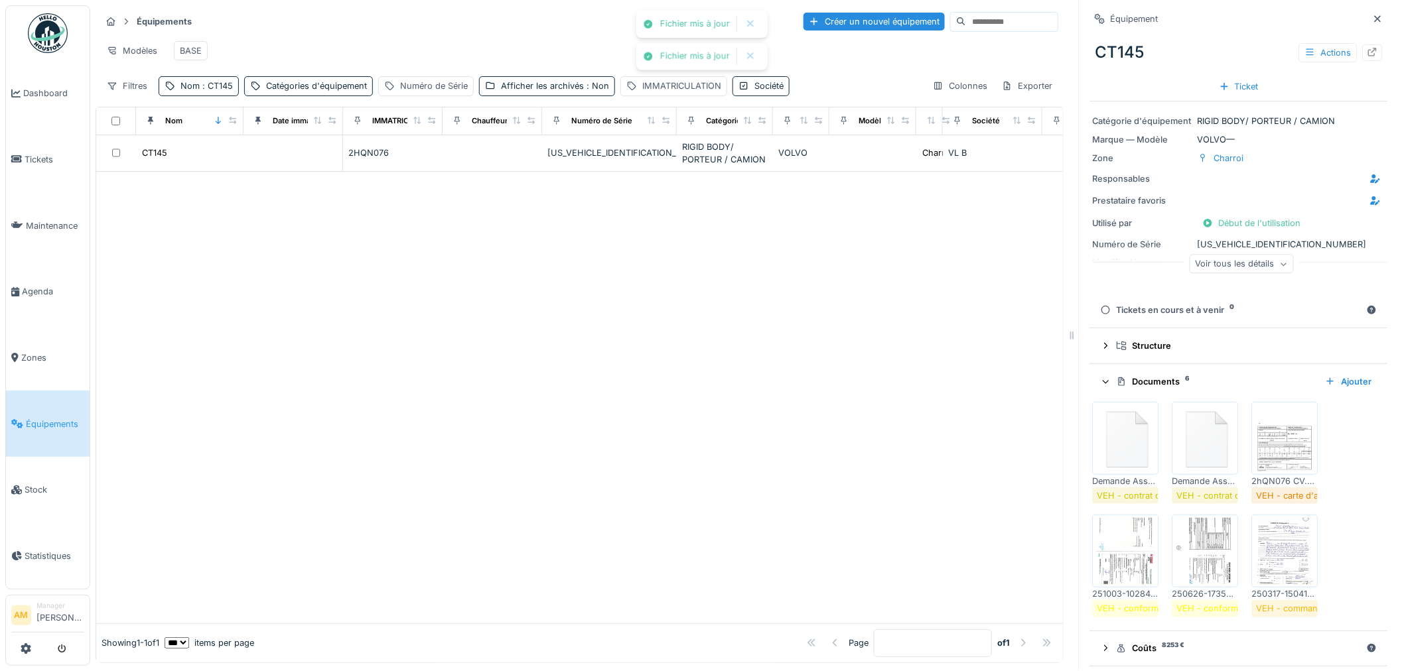
click at [257, 293] on div at bounding box center [579, 398] width 966 height 452
click at [226, 85] on span ": CT145" at bounding box center [216, 86] width 33 height 10
click at [217, 149] on input "*****" at bounding box center [230, 161] width 132 height 28
type input "*****"
drag, startPoint x: 459, startPoint y: 302, endPoint x: 560, endPoint y: 308, distance: 101.0
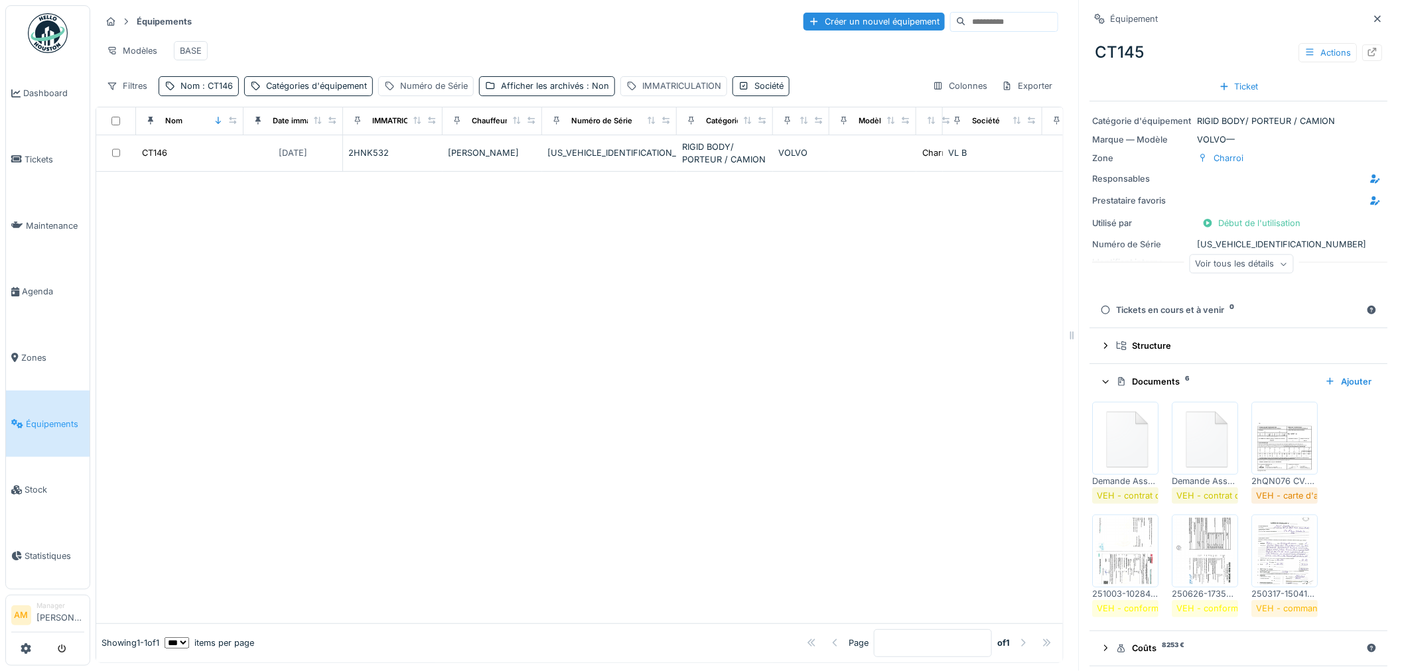
click at [560, 308] on div at bounding box center [579, 398] width 966 height 452
click at [156, 160] on div "CT146" at bounding box center [154, 153] width 27 height 14
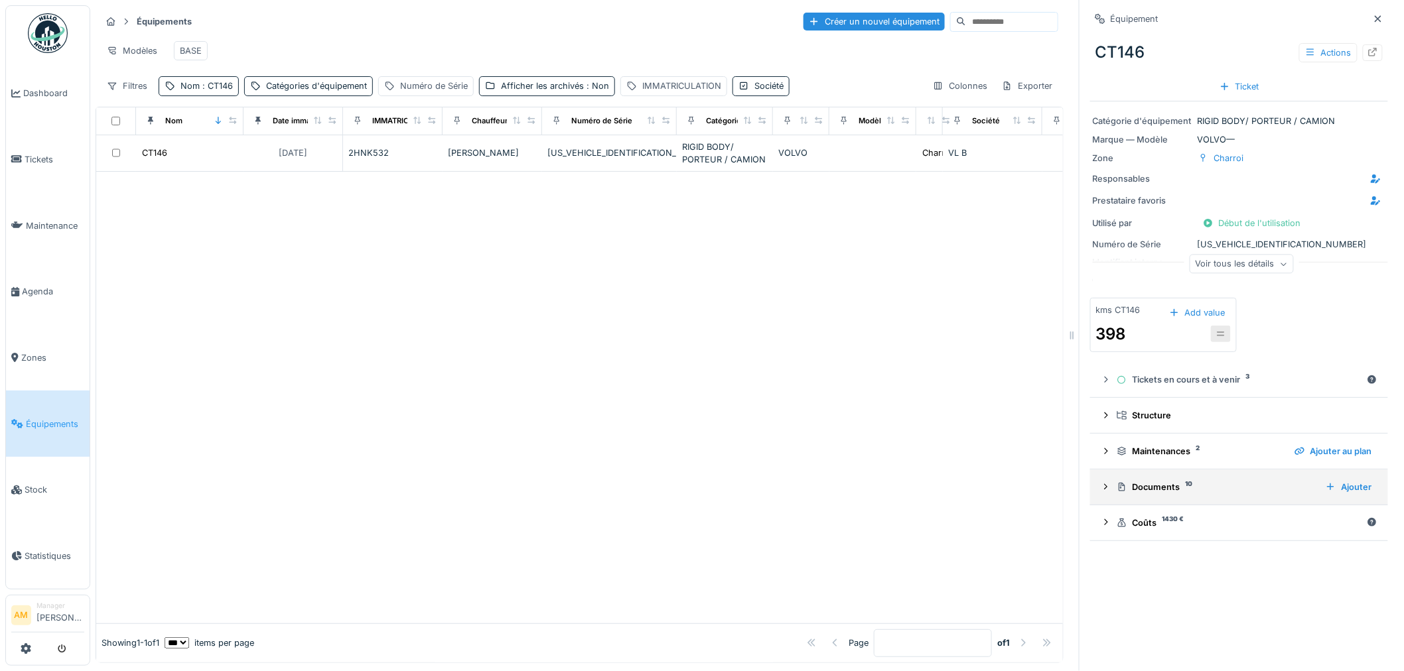
click at [1155, 486] on div "Documents 10 Ajouter" at bounding box center [1238, 487] width 277 height 18
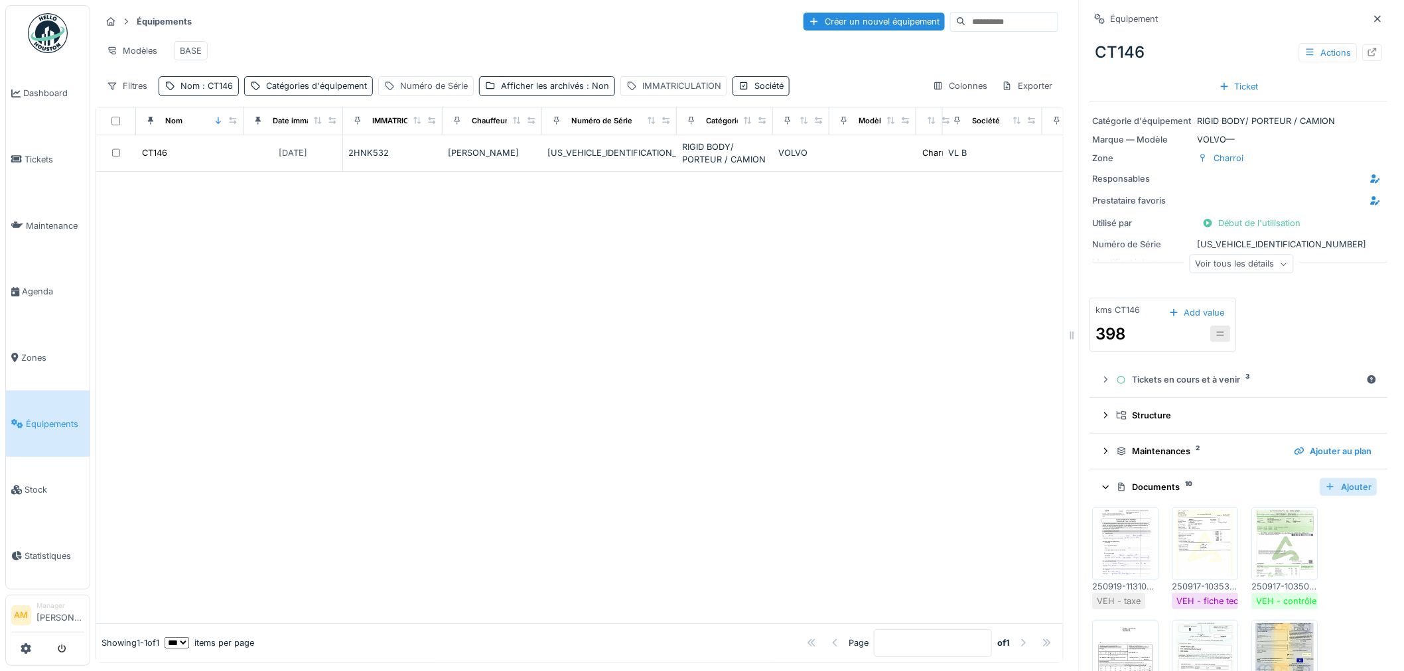
click at [1341, 478] on div "Ajouter" at bounding box center [1348, 487] width 57 height 18
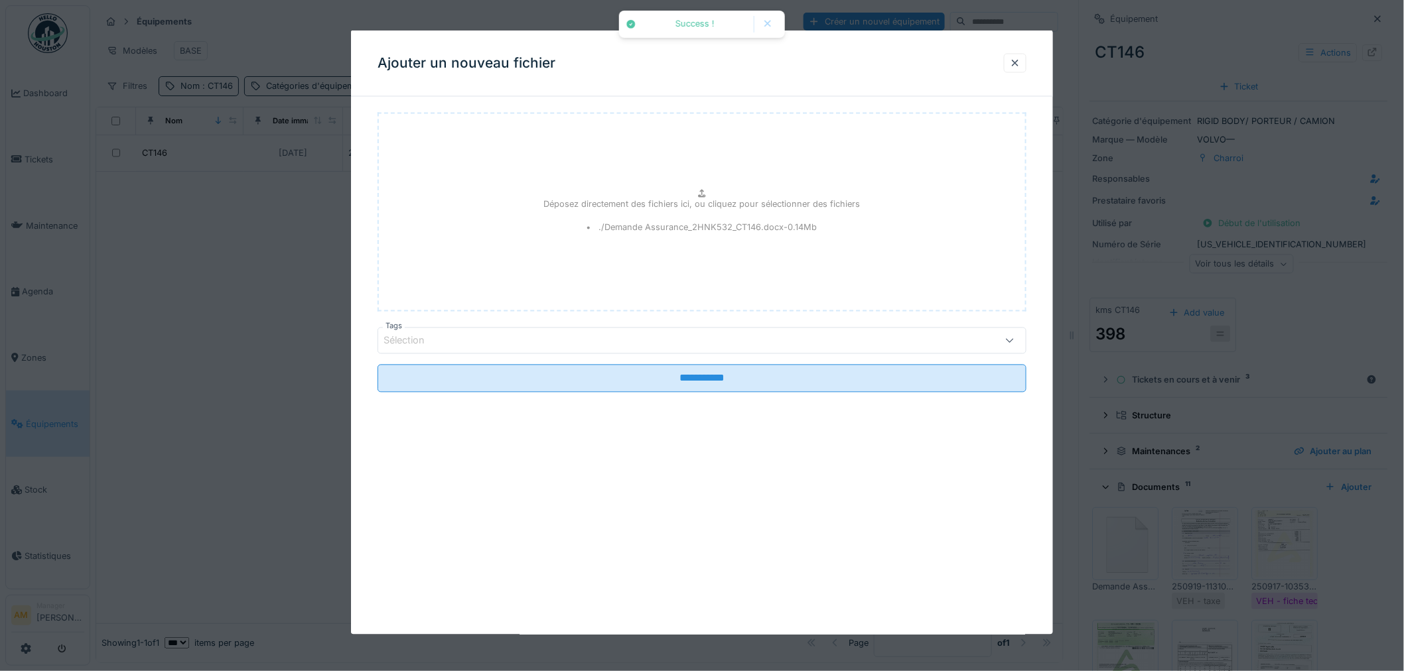
click at [501, 343] on div "Sélection" at bounding box center [664, 341] width 562 height 15
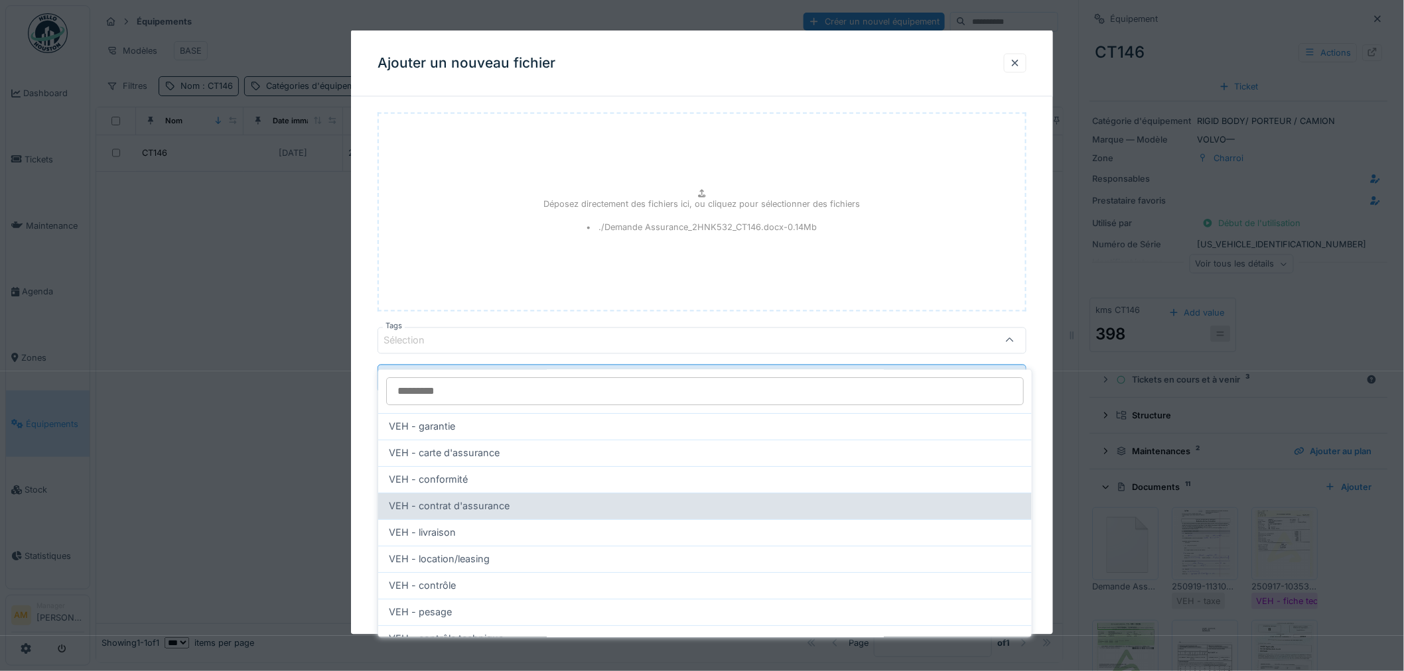
click at [491, 499] on span "VEH - contrat d'assurance" at bounding box center [449, 506] width 121 height 15
type input "**"
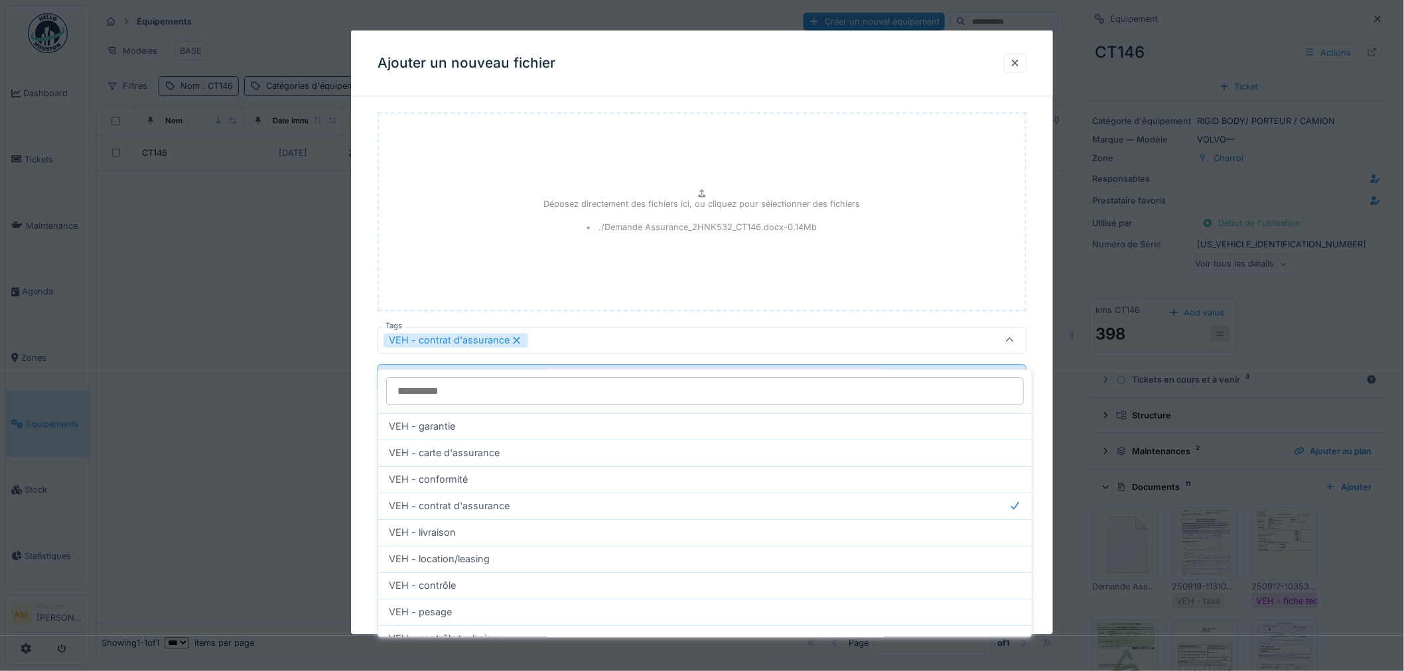
click at [506, 256] on div "Déposez directement des fichiers ici, ou cliquez pour sélectionner des fichiers…" at bounding box center [701, 212] width 649 height 199
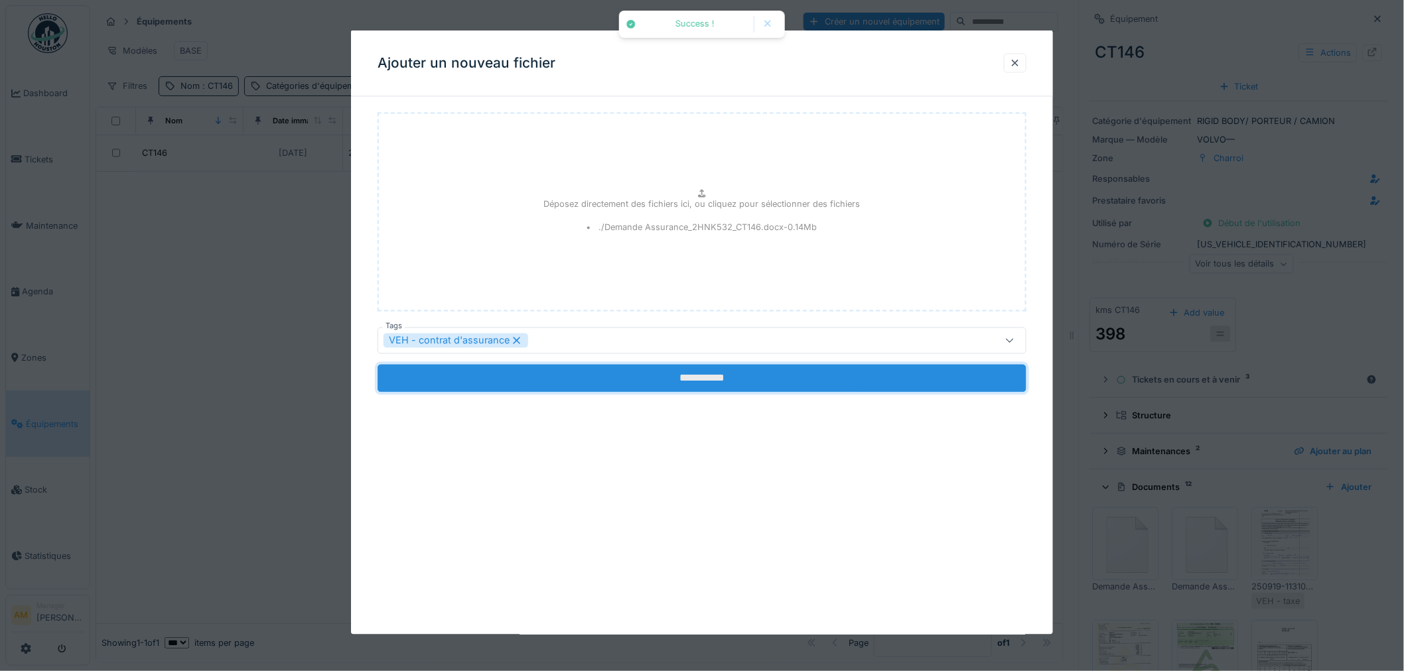
click at [681, 376] on input "**********" at bounding box center [701, 379] width 649 height 28
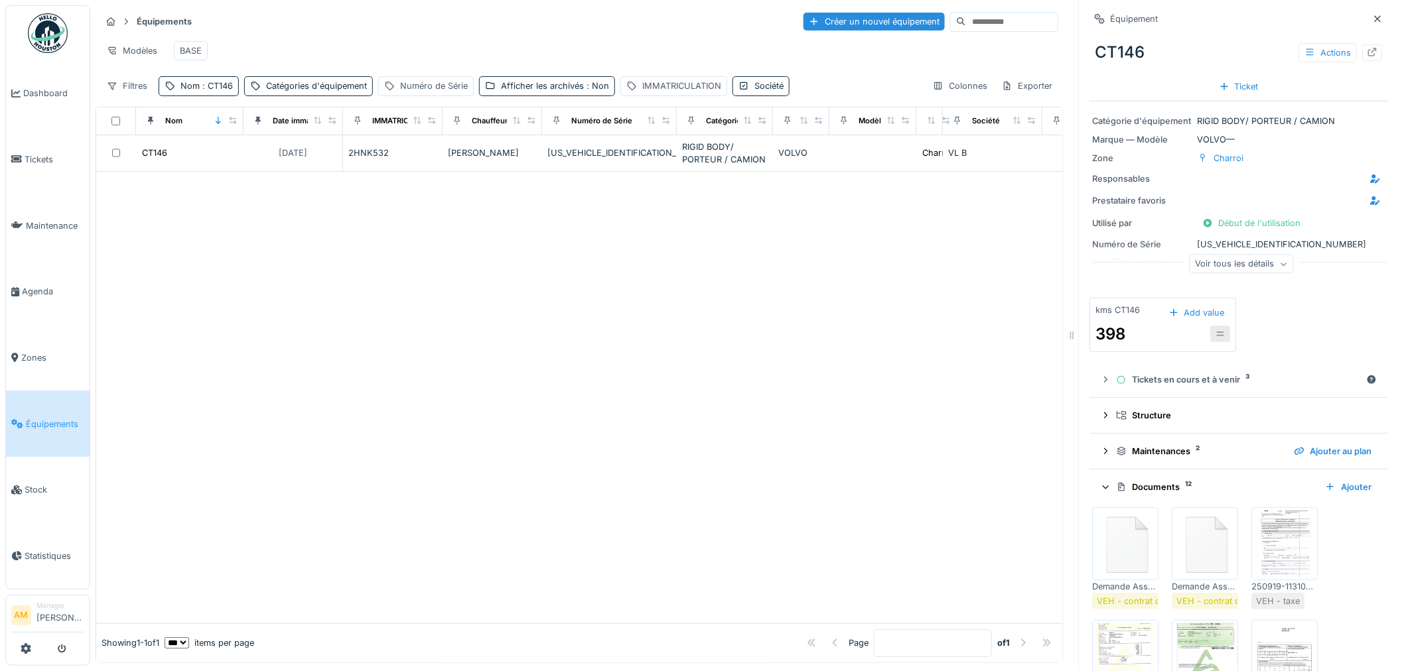
drag, startPoint x: 788, startPoint y: 342, endPoint x: 726, endPoint y: 316, distance: 67.1
click at [786, 340] on div at bounding box center [579, 398] width 966 height 452
click at [1112, 545] on img at bounding box center [1126, 544] width 60 height 66
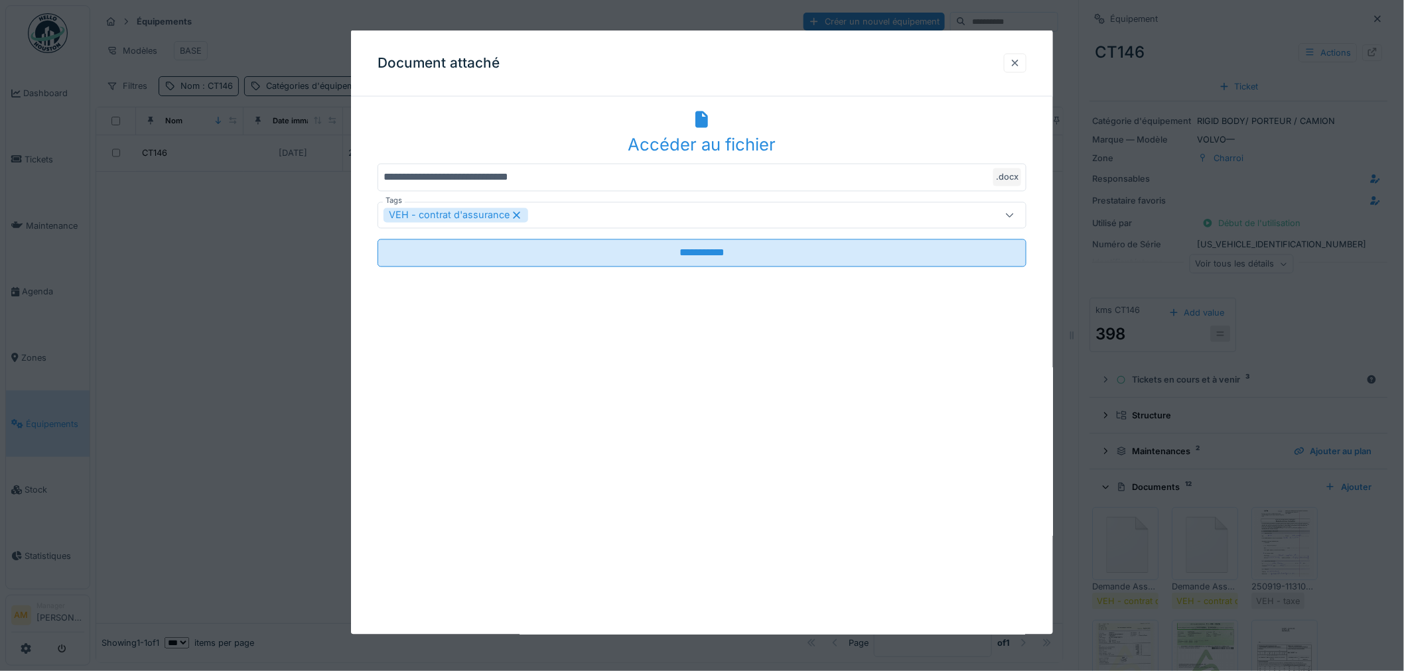
click at [1025, 58] on div at bounding box center [1015, 62] width 23 height 19
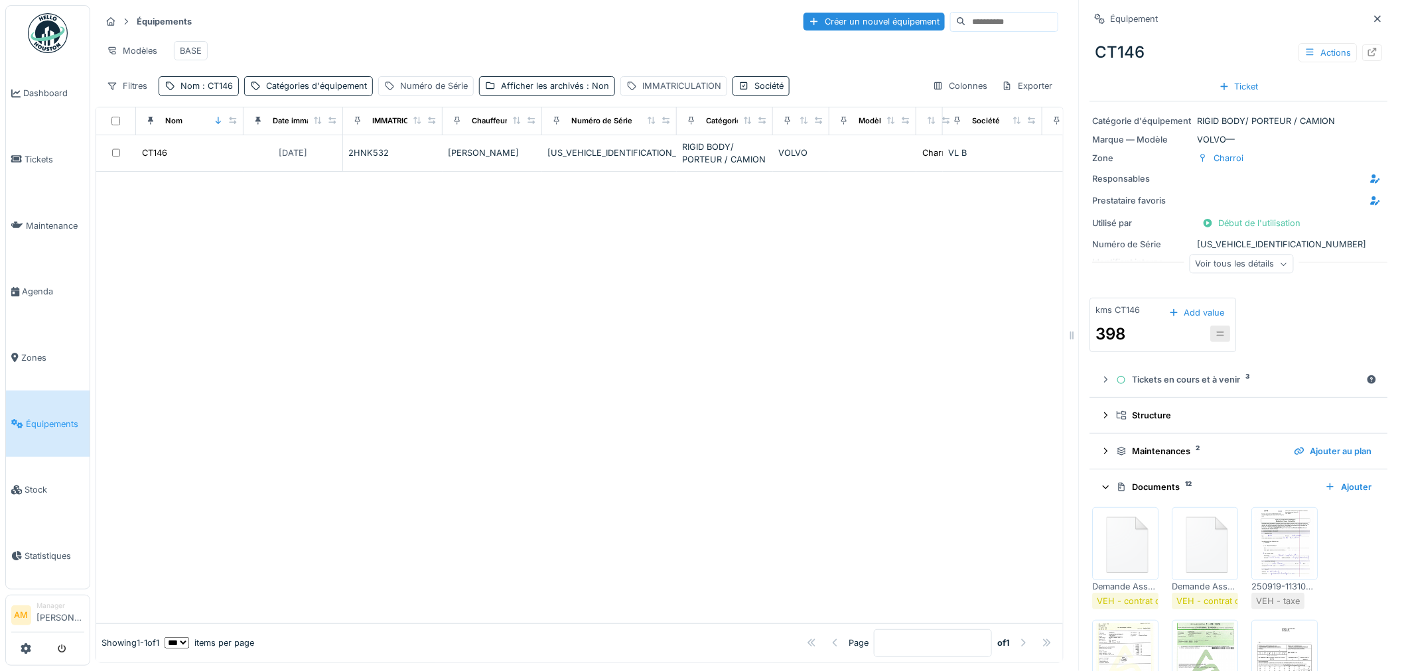
click at [1196, 543] on img at bounding box center [1205, 544] width 60 height 66
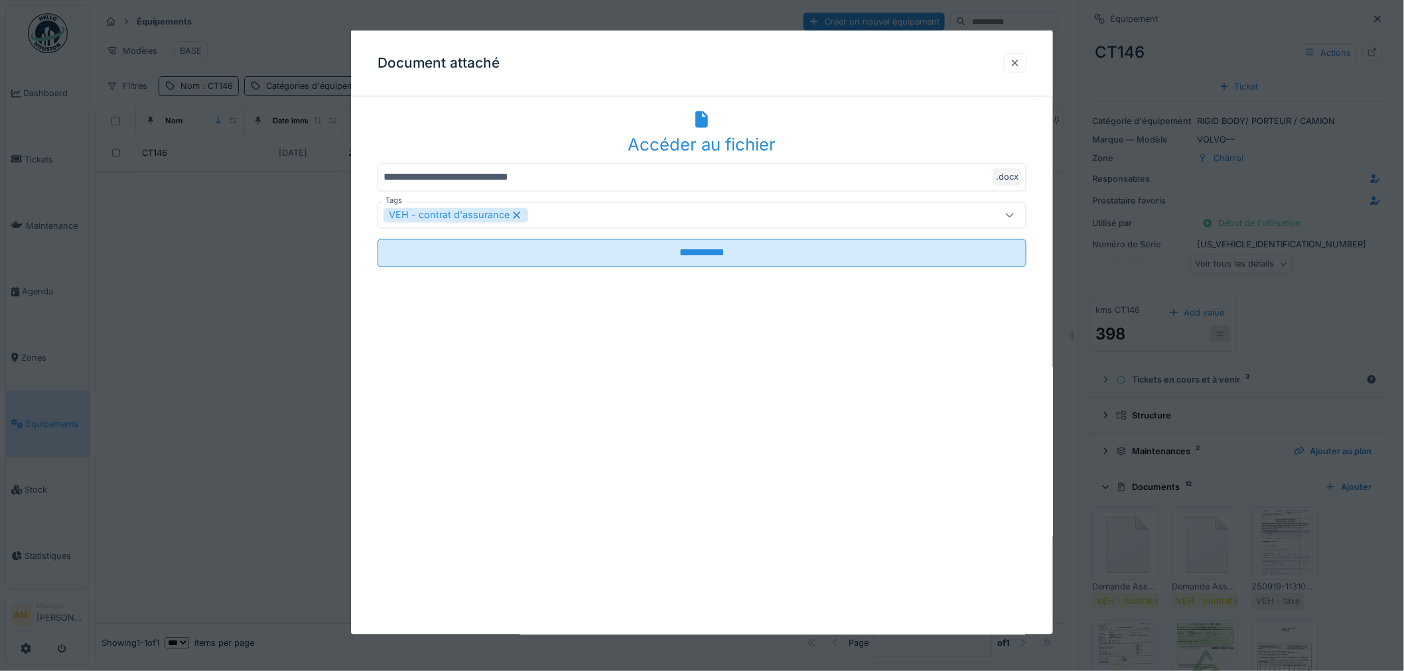
click at [1018, 66] on div at bounding box center [1015, 62] width 11 height 13
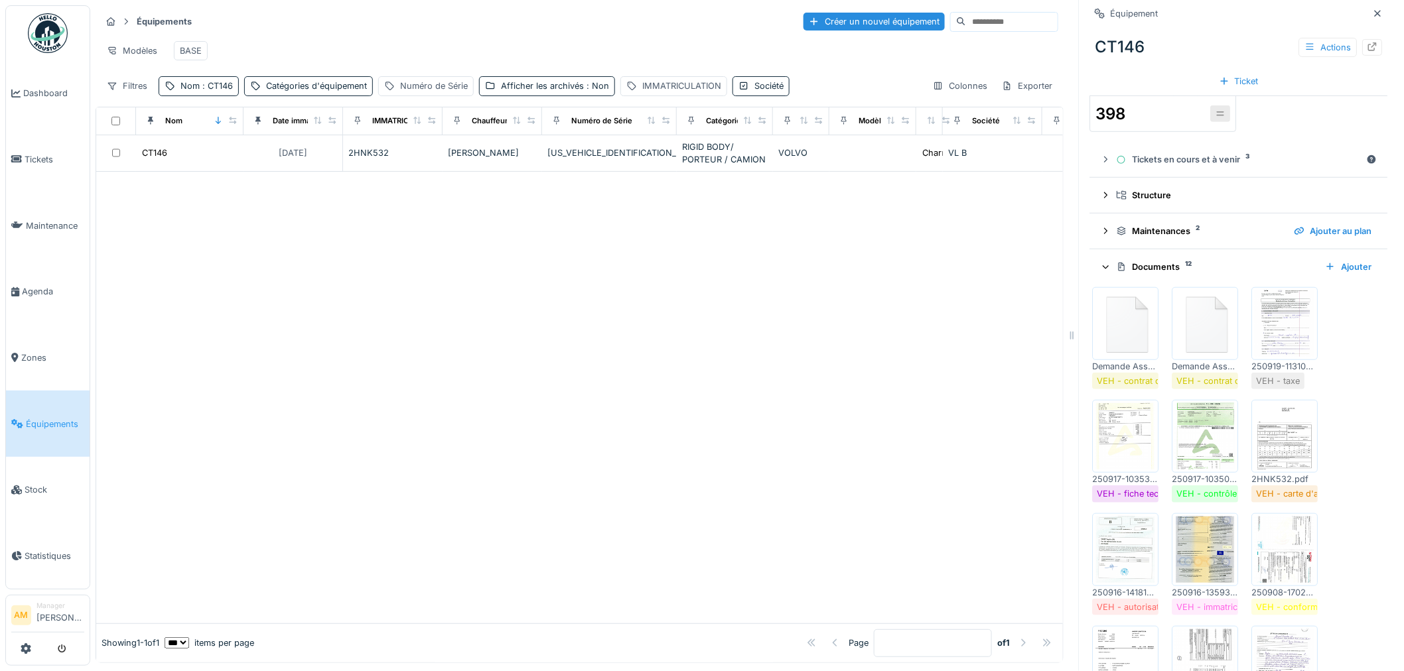
scroll to position [221, 0]
click at [1367, 42] on icon at bounding box center [1372, 46] width 11 height 9
click at [373, 381] on div at bounding box center [579, 398] width 966 height 452
click at [324, 371] on div at bounding box center [579, 398] width 966 height 452
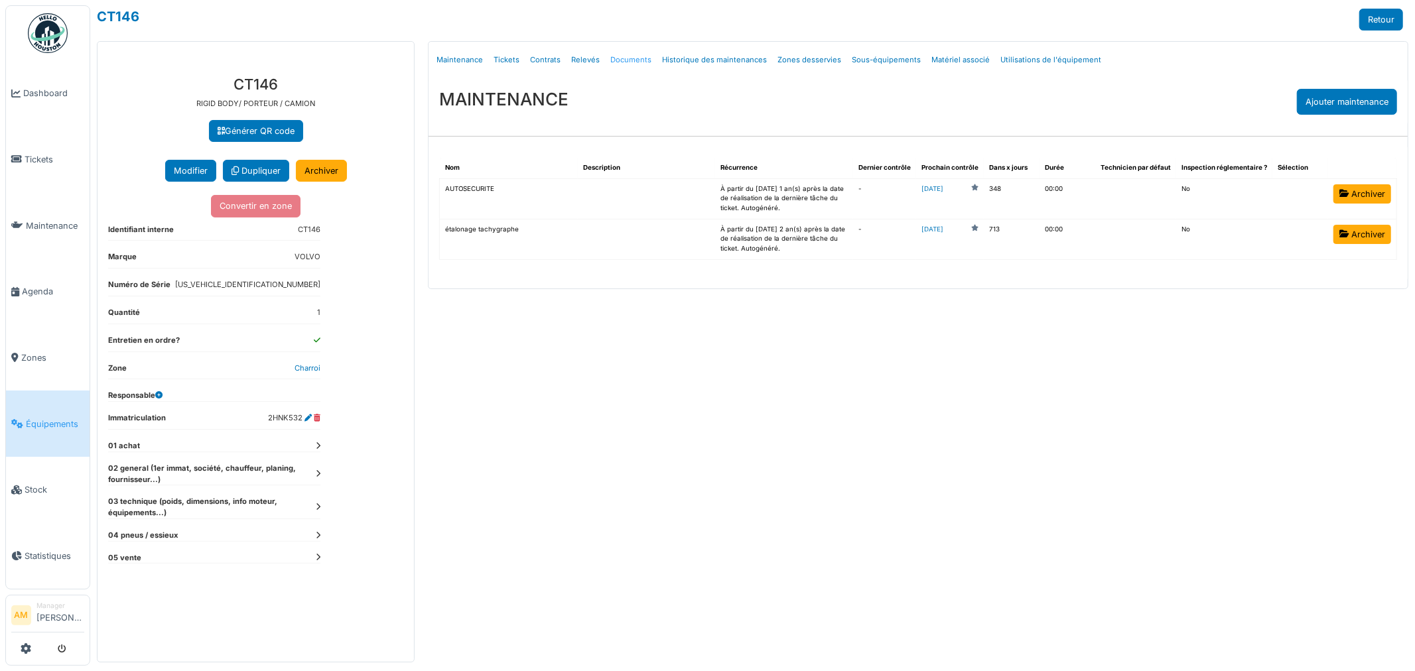
drag, startPoint x: 0, startPoint y: 0, endPoint x: 627, endPoint y: 56, distance: 629.3
click at [624, 60] on link "Documents" at bounding box center [631, 59] width 52 height 31
select select "***"
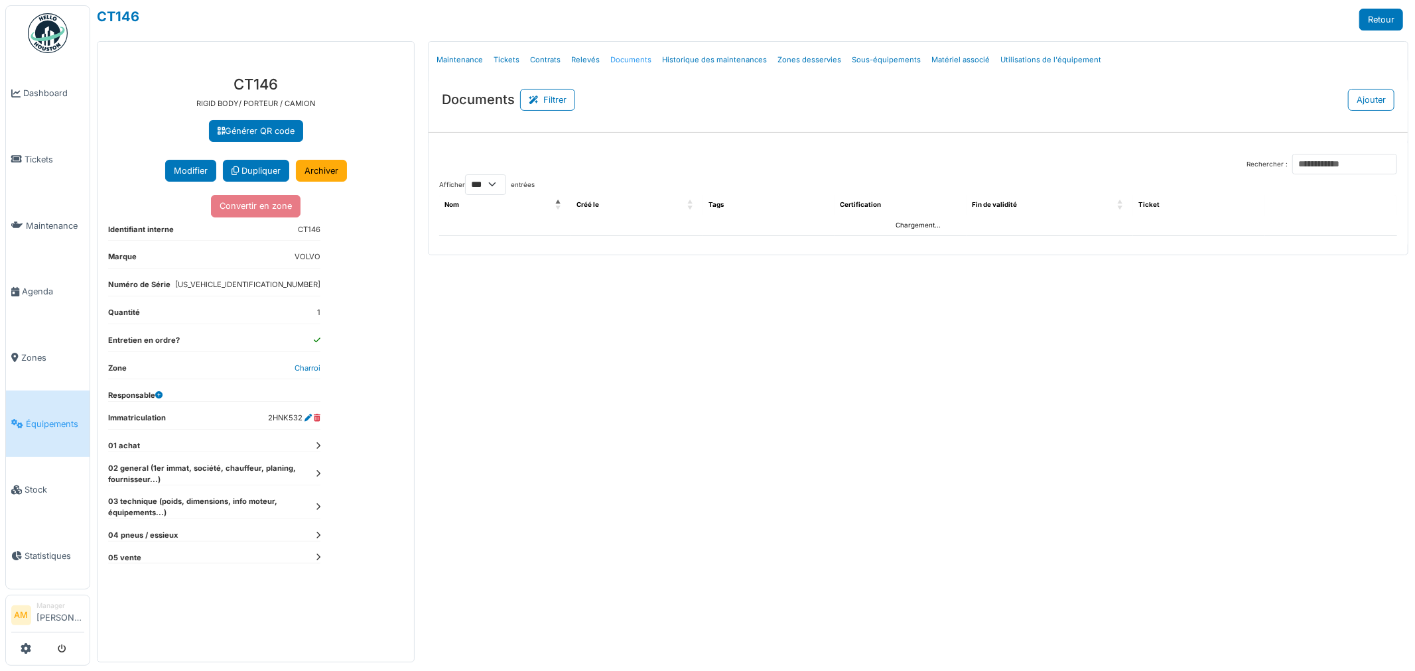
click at [621, 58] on link "Documents" at bounding box center [631, 59] width 52 height 31
click at [620, 58] on link "Documents" at bounding box center [631, 59] width 52 height 31
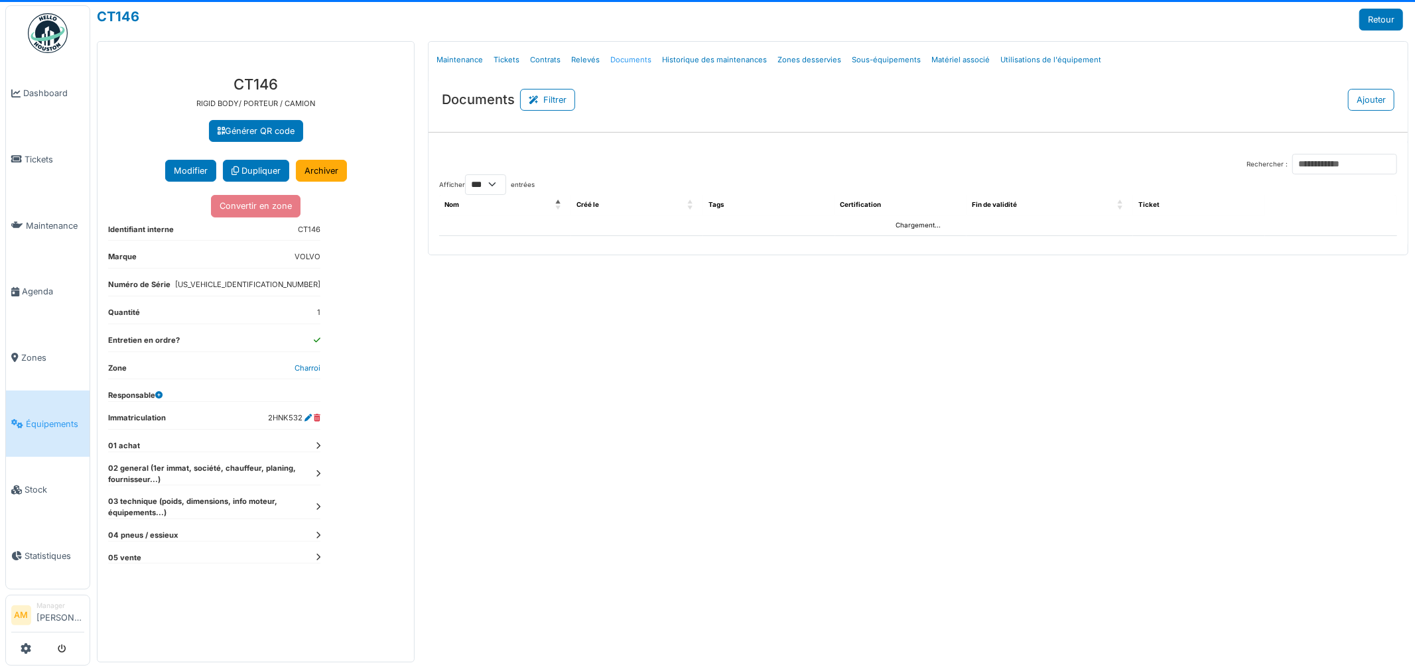
click at [633, 58] on link "Documents" at bounding box center [631, 59] width 52 height 31
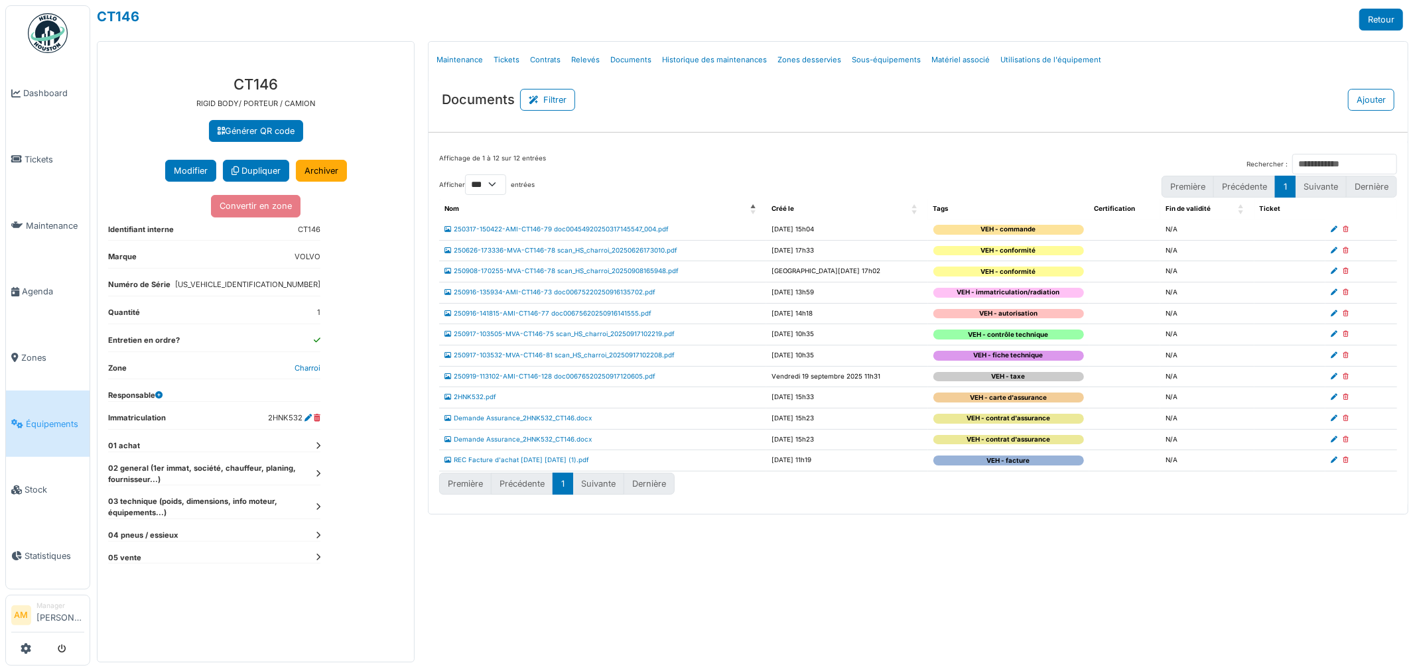
select select "***"
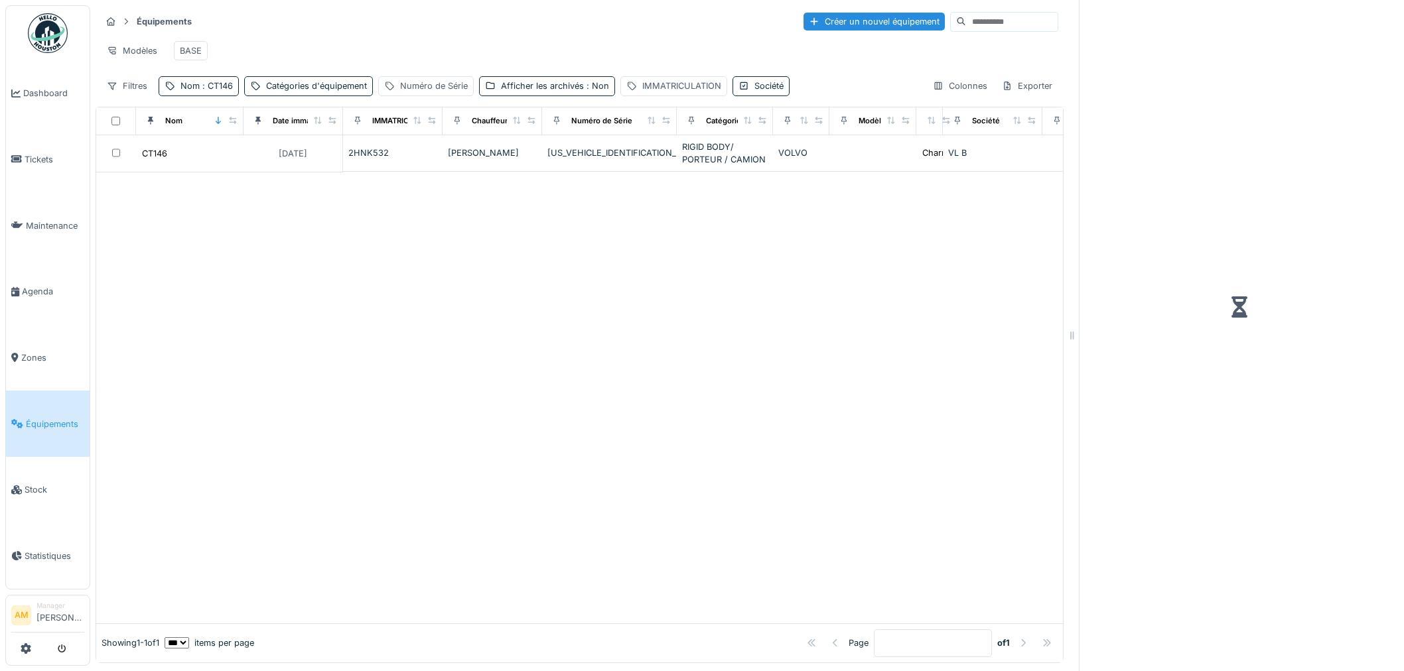
scroll to position [11, 0]
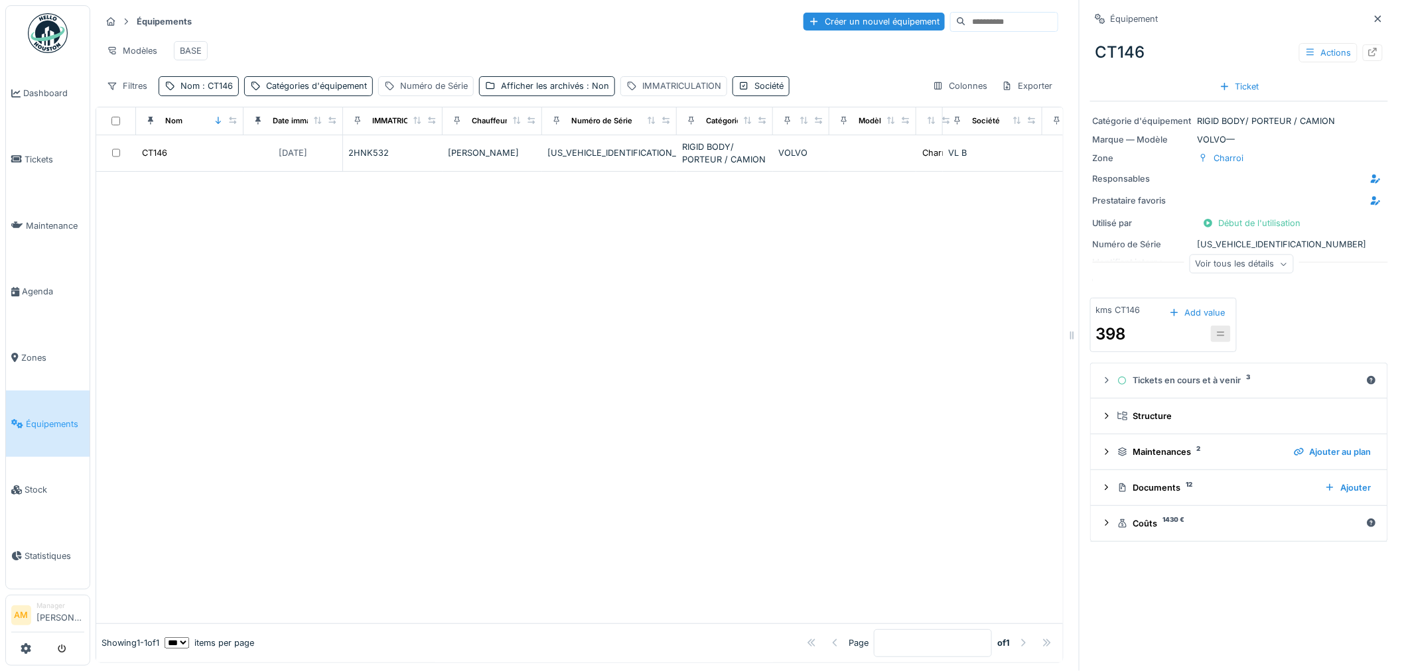
click at [295, 463] on div at bounding box center [579, 398] width 966 height 452
